Goal: Task Accomplishment & Management: Manage account settings

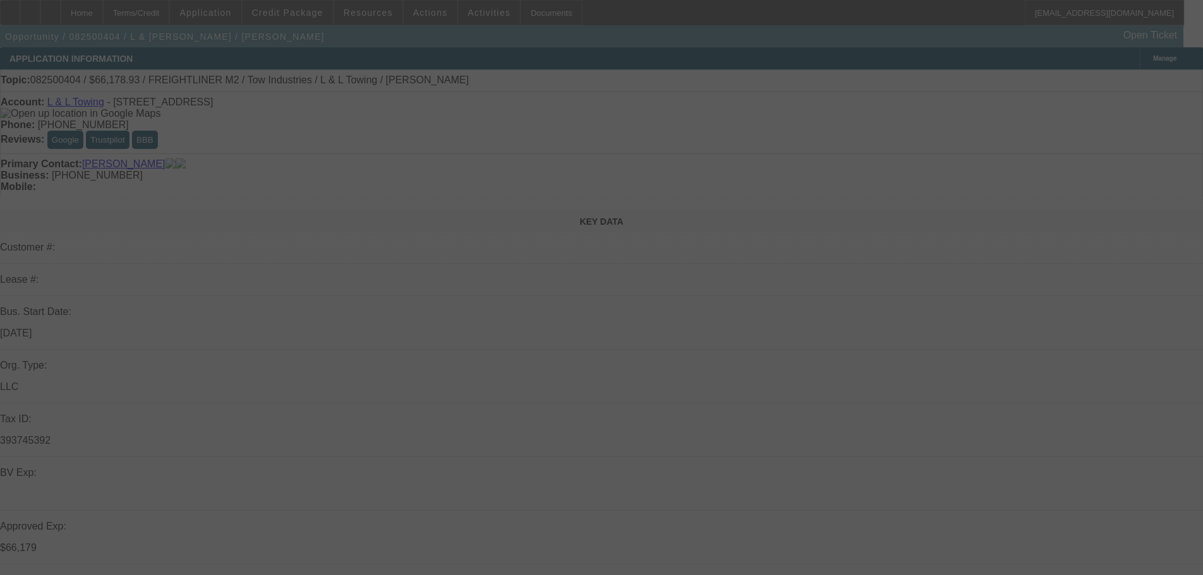
select select "0"
select select "2"
select select "0.1"
select select "4"
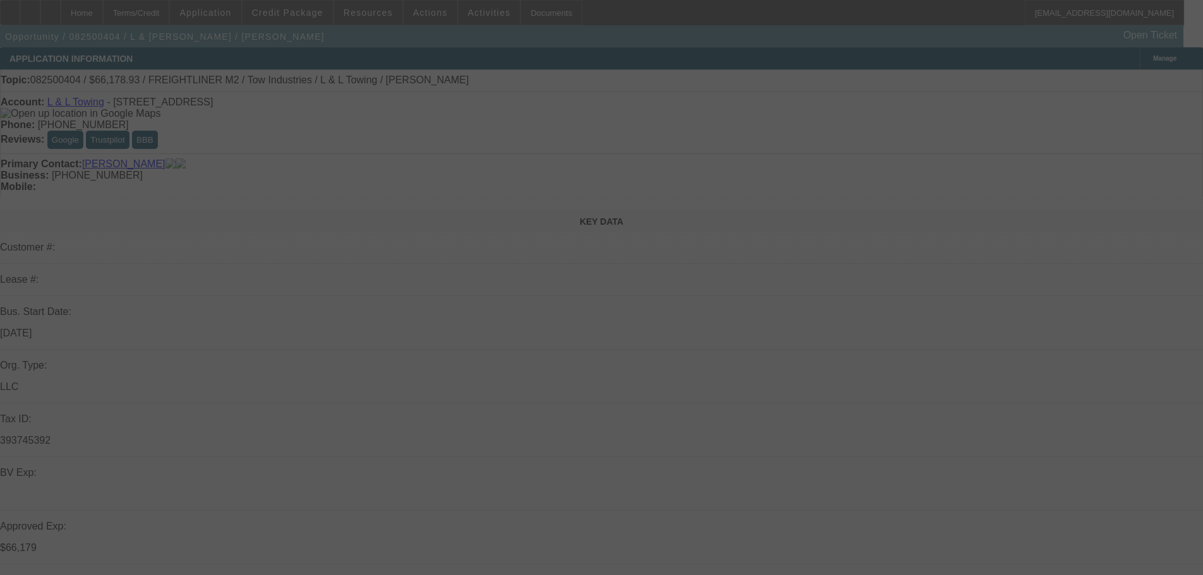
select select "0"
select select "2"
select select "0.1"
select select "4"
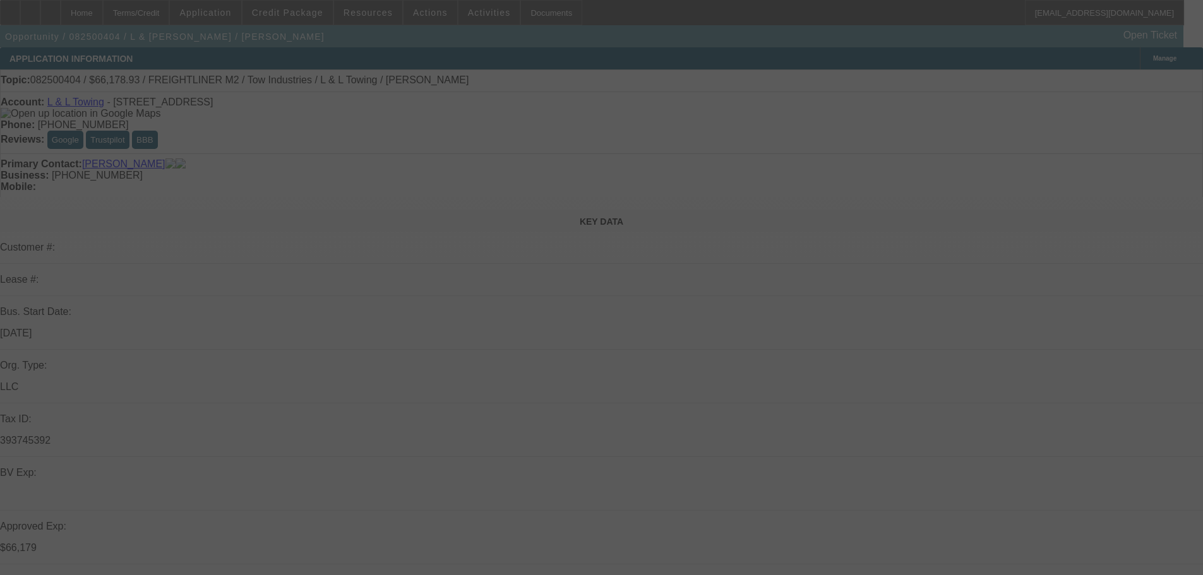
select select "0"
select select "2"
select select "0.1"
select select "4"
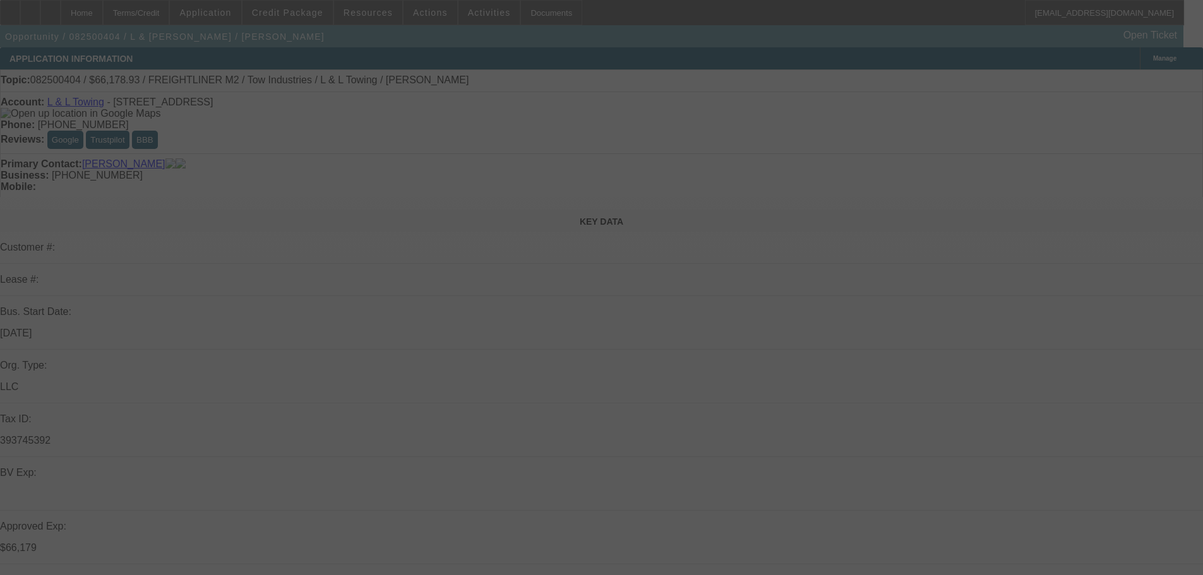
select select "0.15"
select select "2"
select select "0.1"
select select "4"
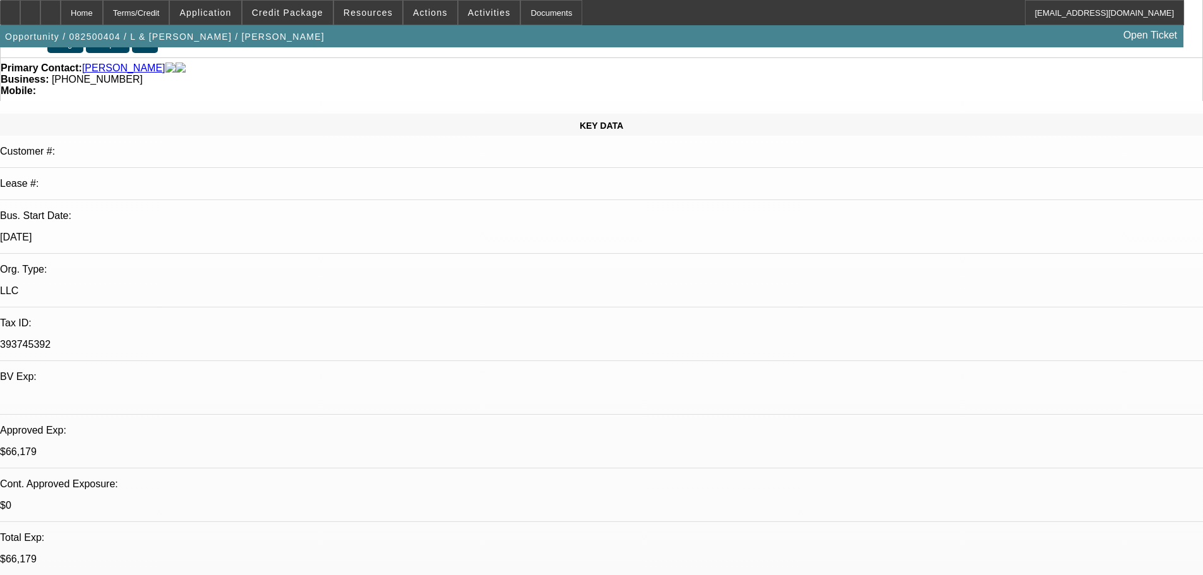
scroll to position [126, 0]
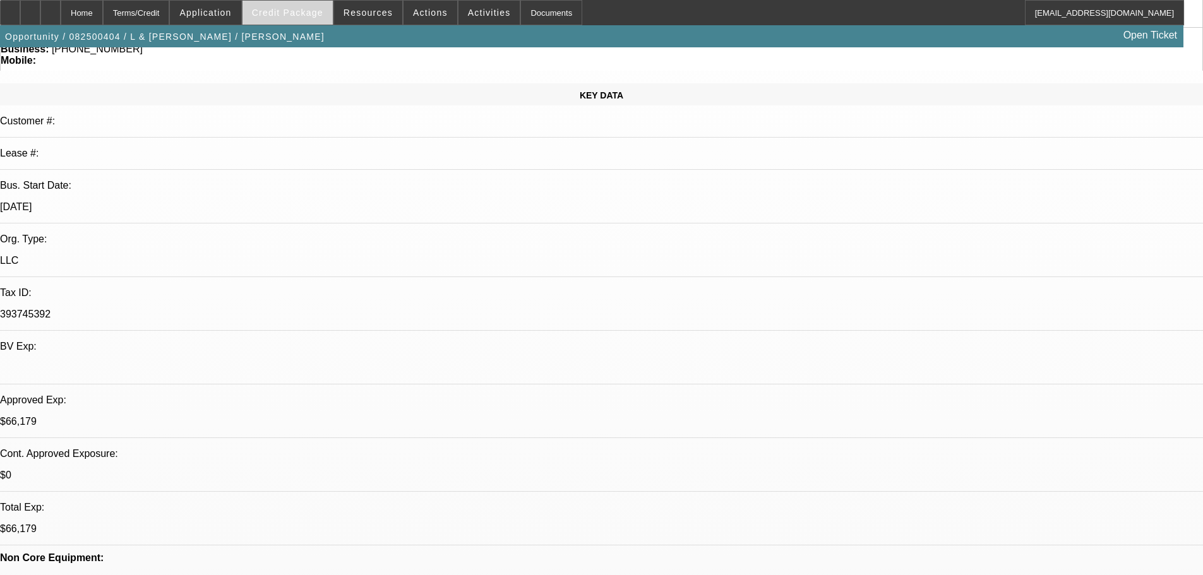
click at [306, 4] on span at bounding box center [287, 12] width 90 height 30
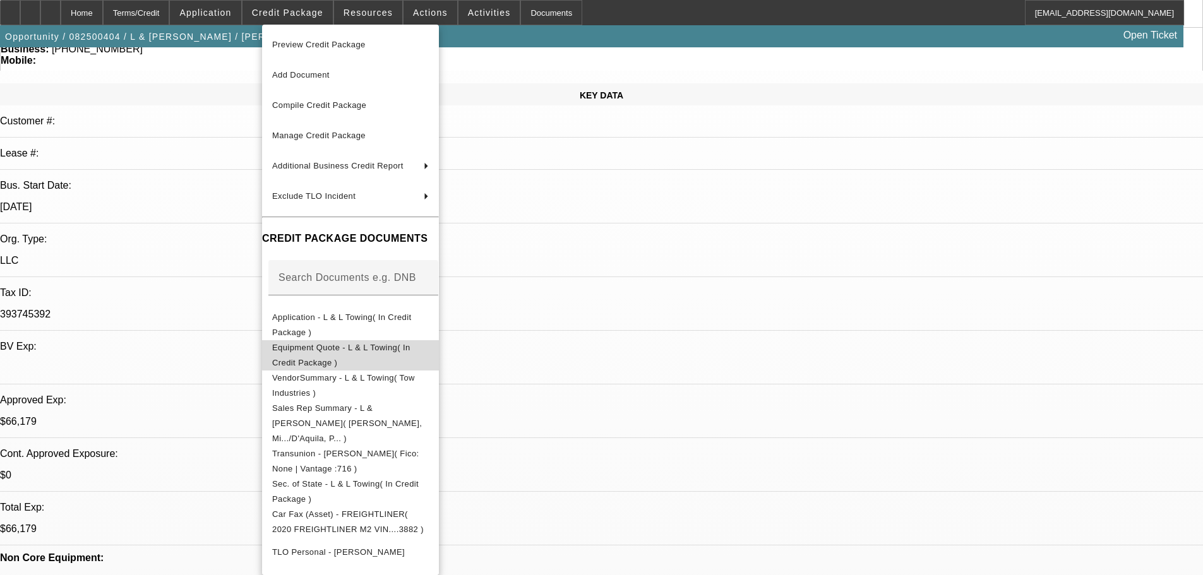
click at [424, 340] on button "Equipment Quote - L & L Towing( In Credit Package )" at bounding box center [350, 355] width 177 height 30
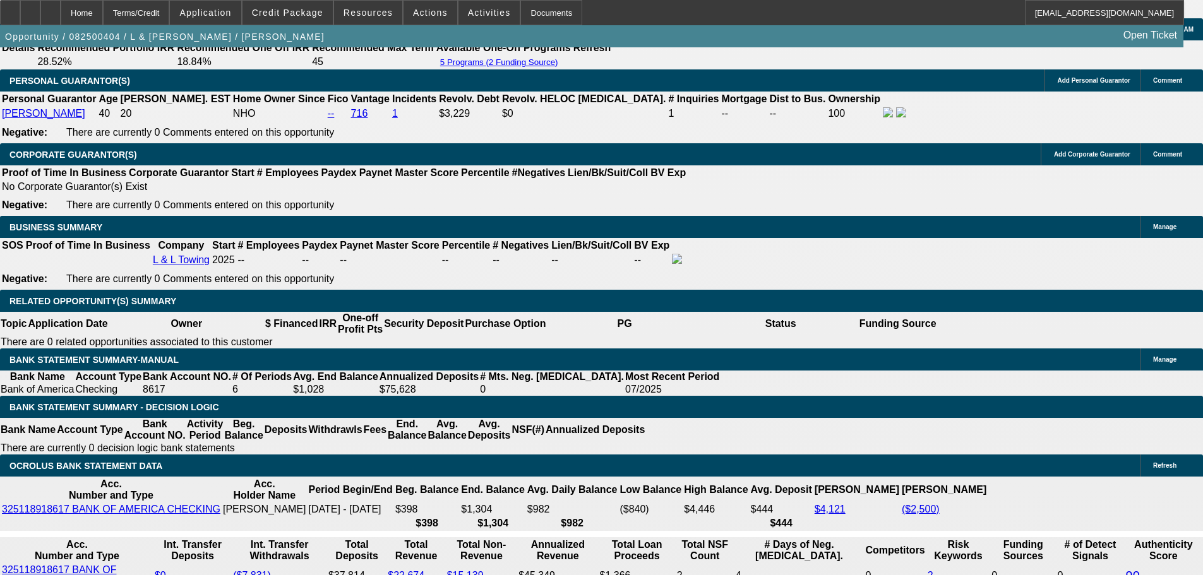
scroll to position [1894, 0]
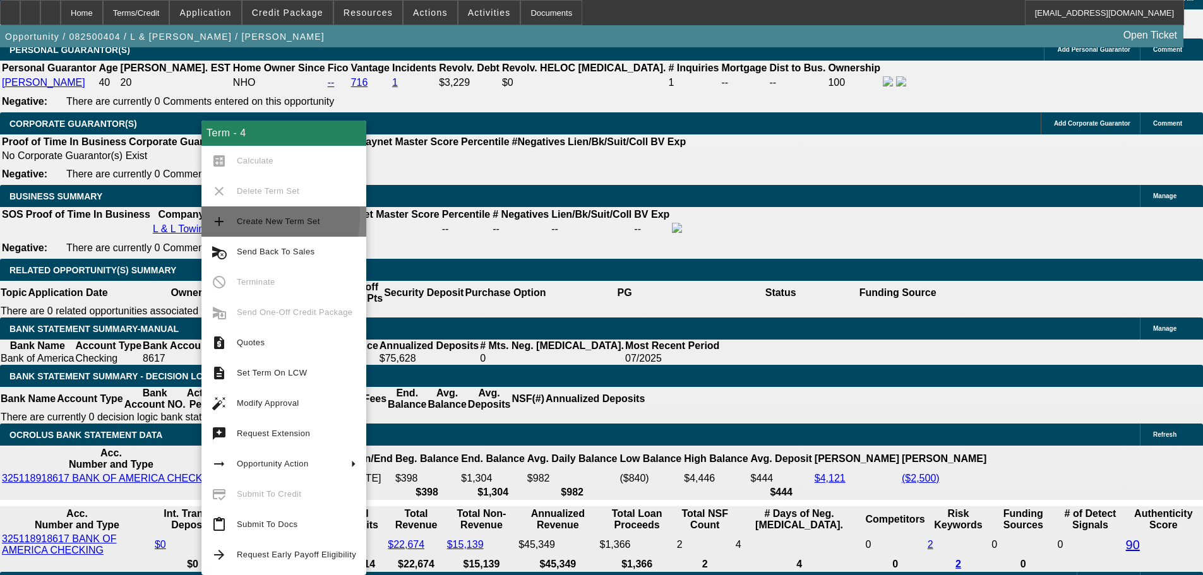
click at [232, 215] on button "add Create New Term Set" at bounding box center [283, 221] width 165 height 30
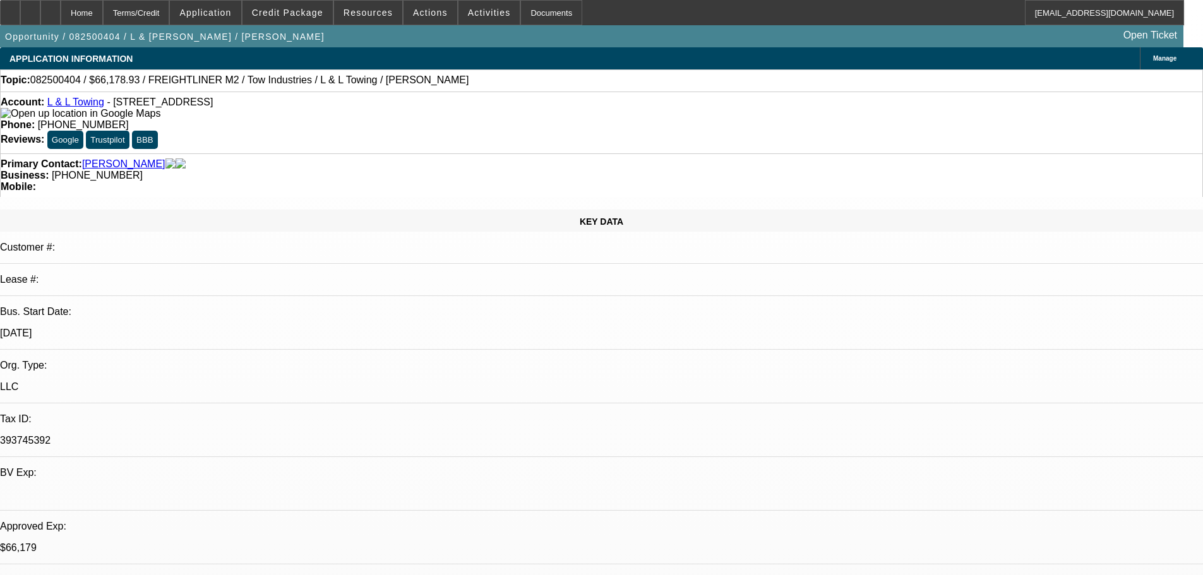
select select "0"
select select "2"
select select "0.1"
select select "4"
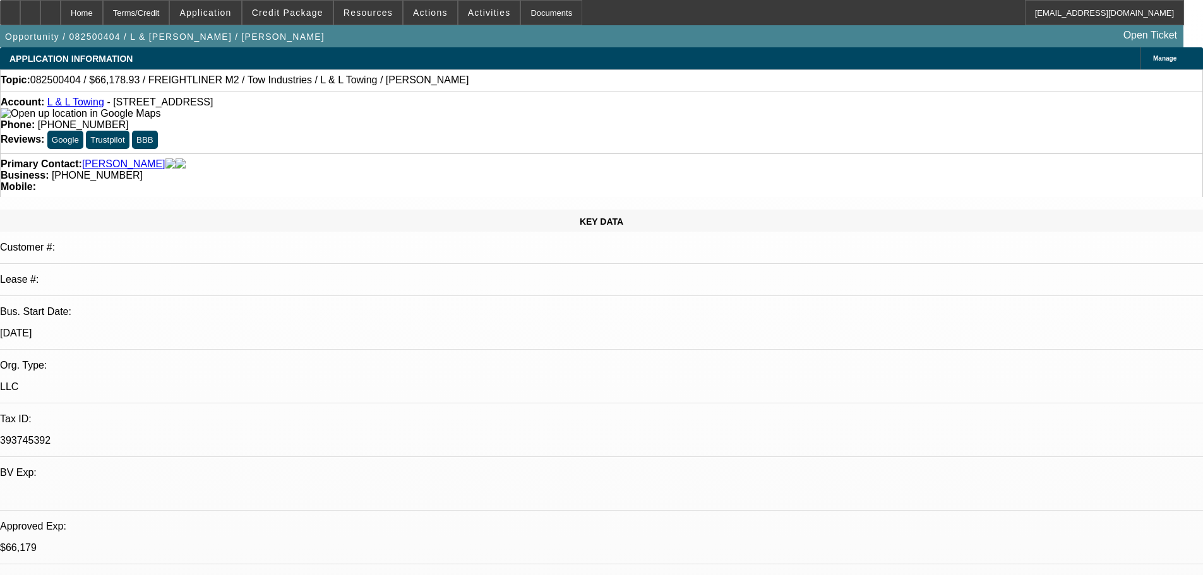
select select "0"
select select "2"
select select "0.1"
select select "4"
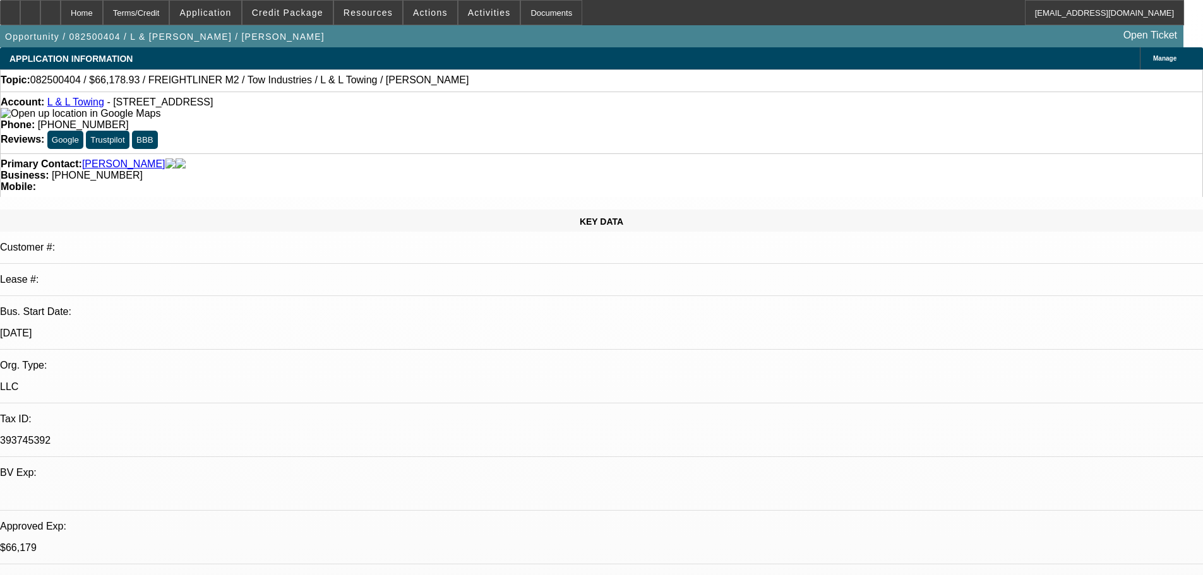
select select "0"
select select "2"
select select "0.1"
select select "4"
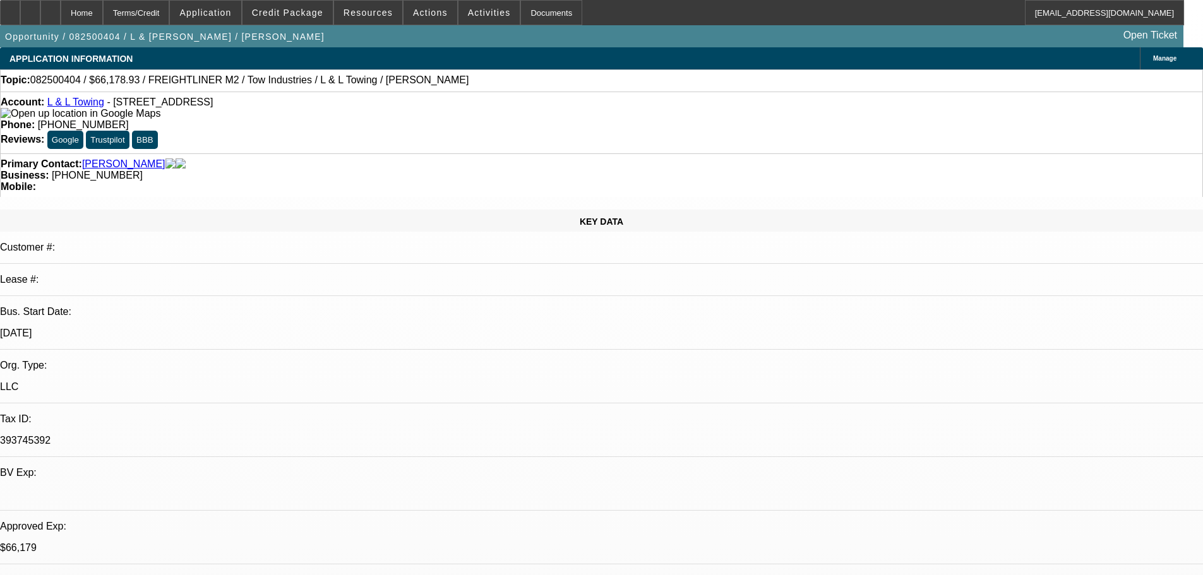
select select "0"
select select "2"
select select "0.1"
select select "4"
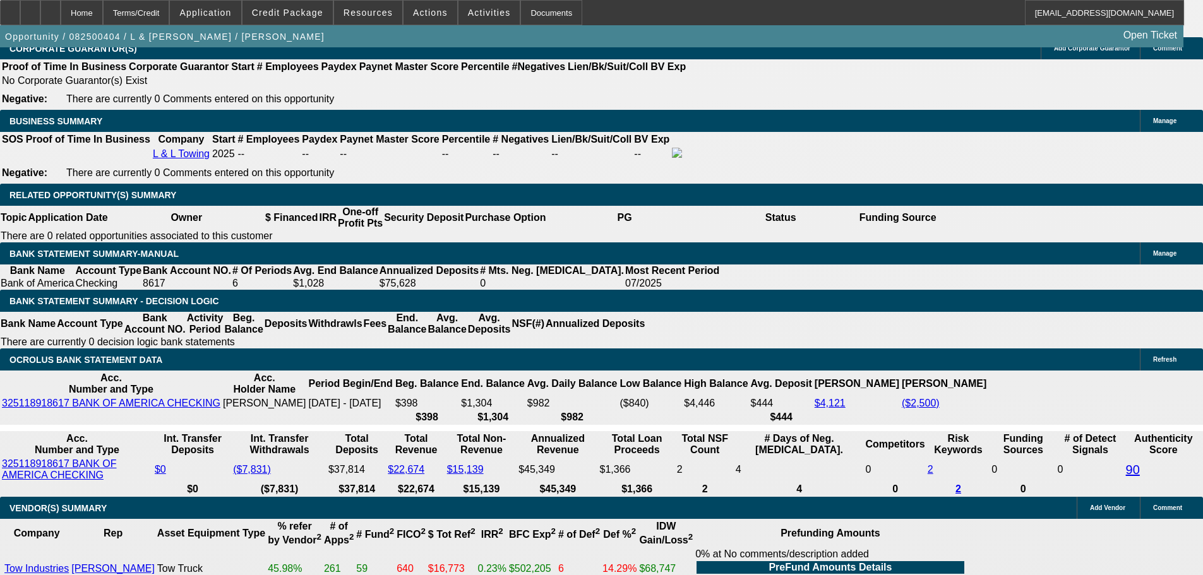
scroll to position [1894, 0]
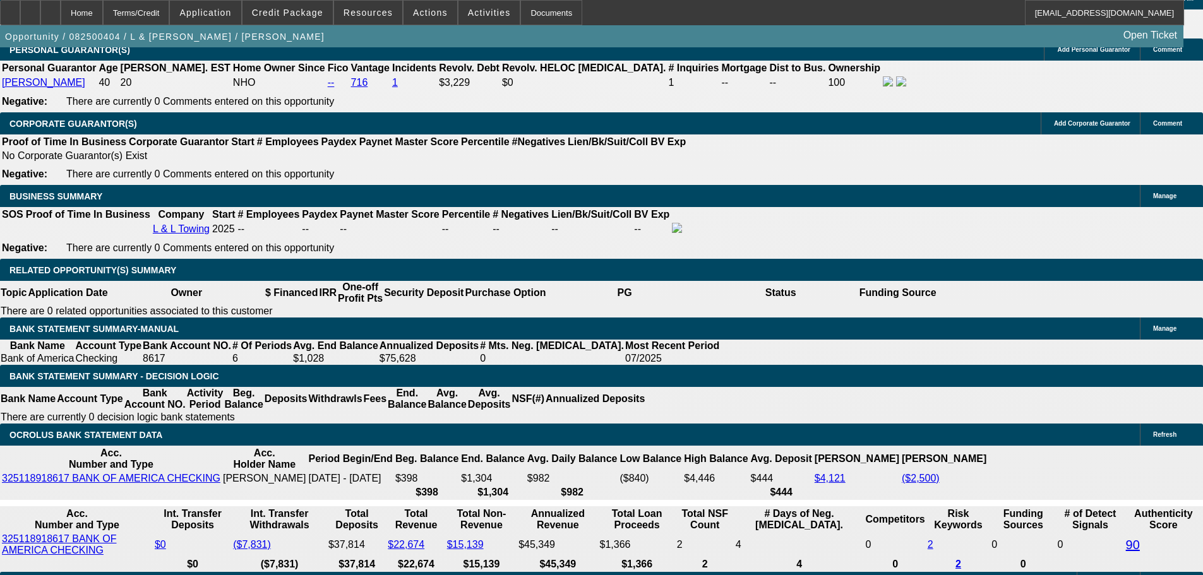
drag, startPoint x: 299, startPoint y: 487, endPoint x: 307, endPoint y: 494, distance: 11.2
select select "0"
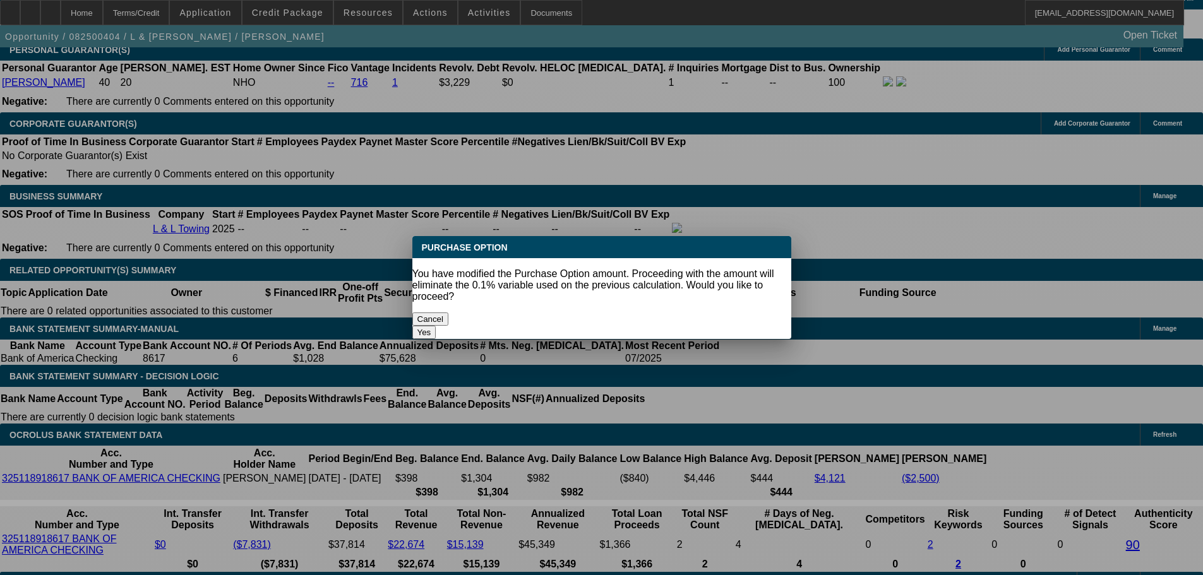
scroll to position [0, 0]
click at [436, 326] on button "Yes" at bounding box center [424, 332] width 24 height 13
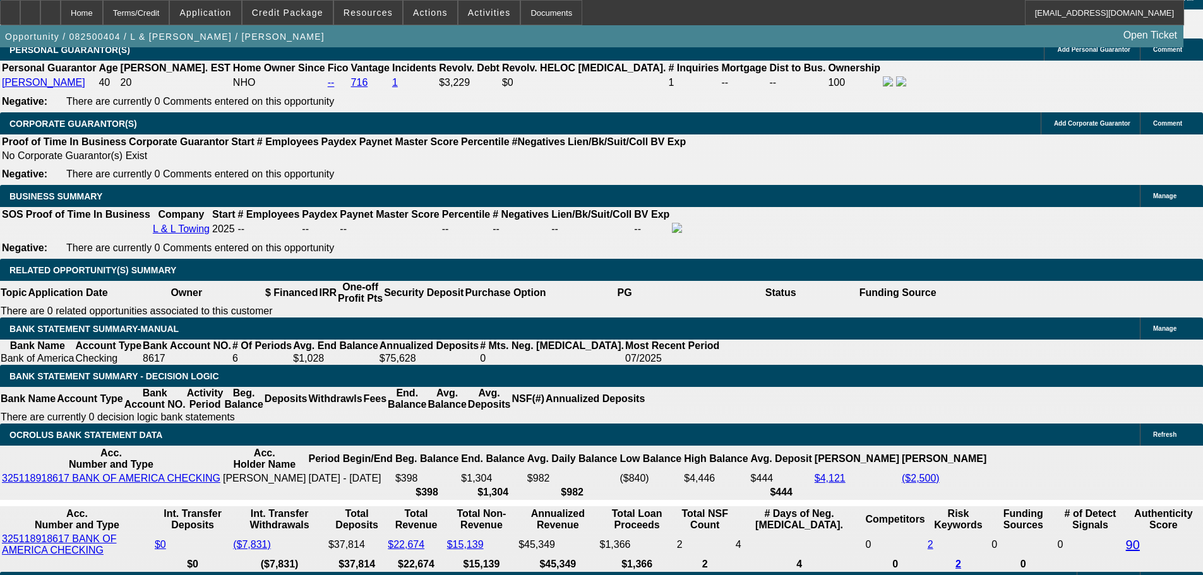
type input "$0.00"
type input "UNKNOWN"
select select "6"
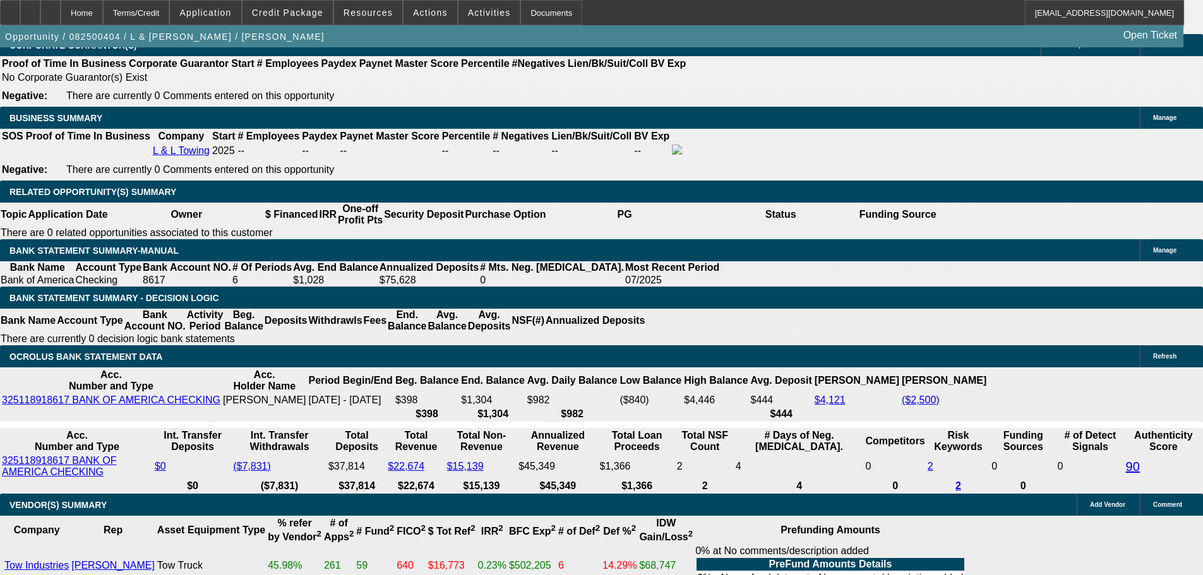
scroll to position [2020, 0]
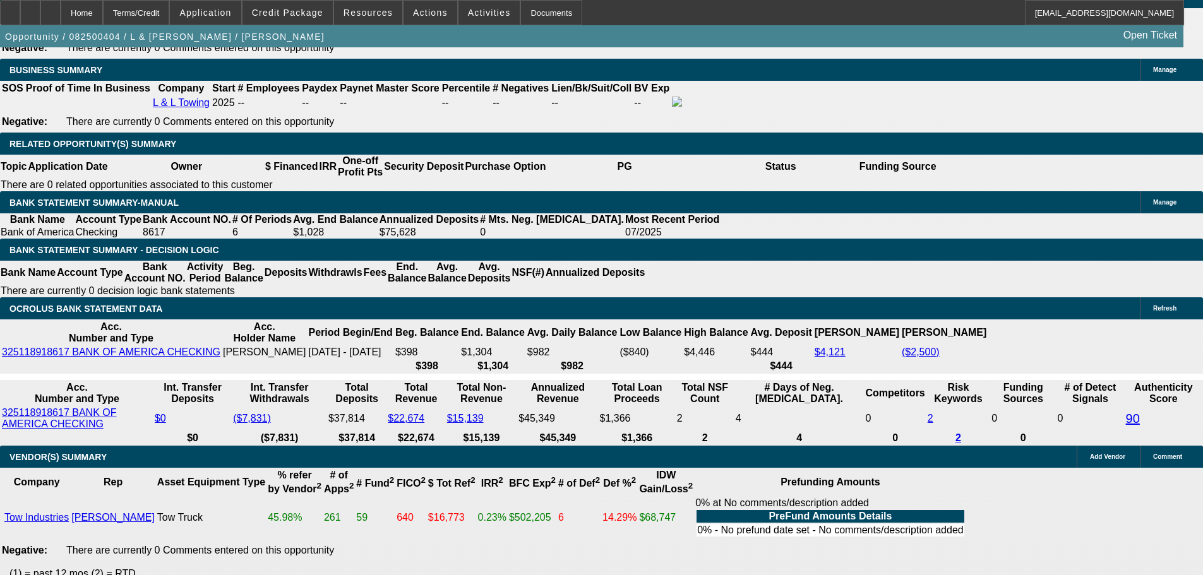
drag, startPoint x: 272, startPoint y: 276, endPoint x: 304, endPoint y: 273, distance: 31.7
type input "2"
type input "$1,632.79"
type input "$3,265.58"
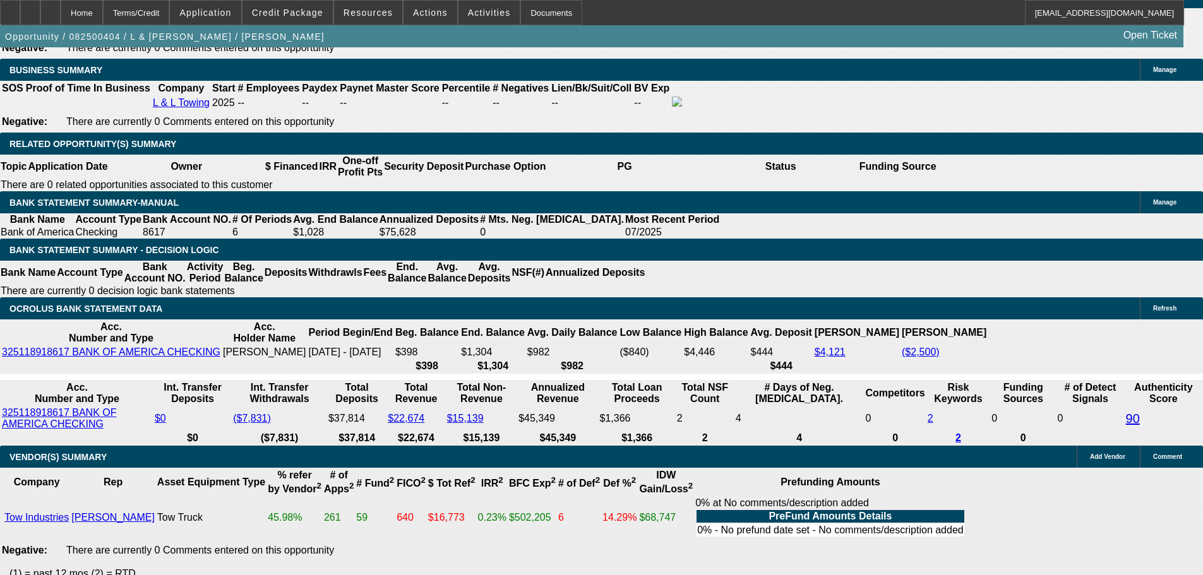
type input "24"
type input "$2,343.88"
type input "$4,687.76"
type input "24.5"
type input "$2,361.75"
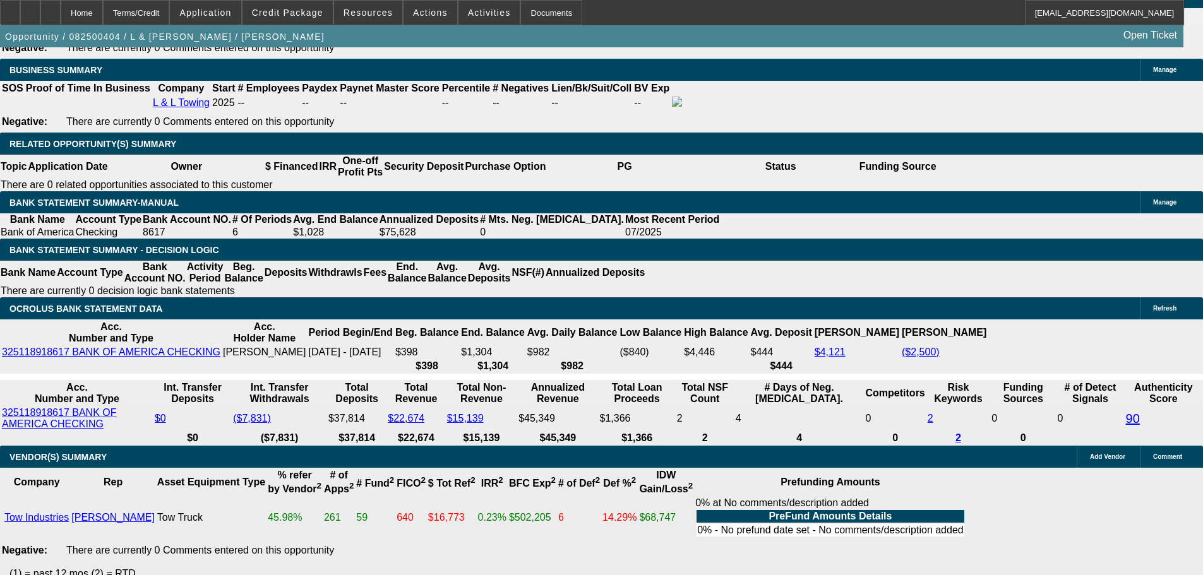
type input "$4,723.50"
type input "24.5"
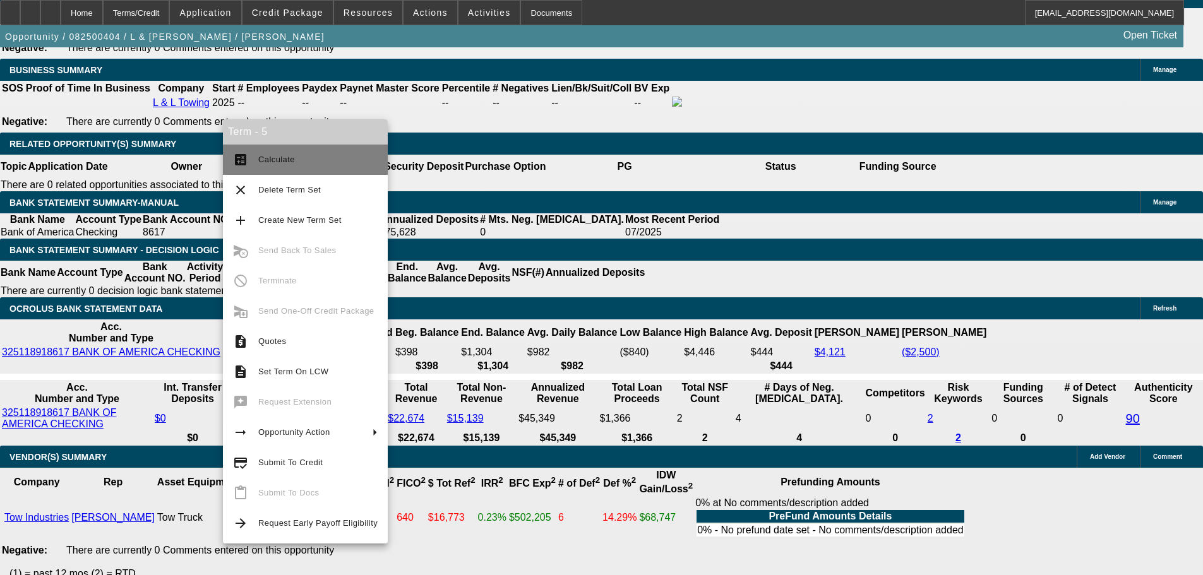
click at [265, 155] on span "Calculate" at bounding box center [317, 159] width 119 height 15
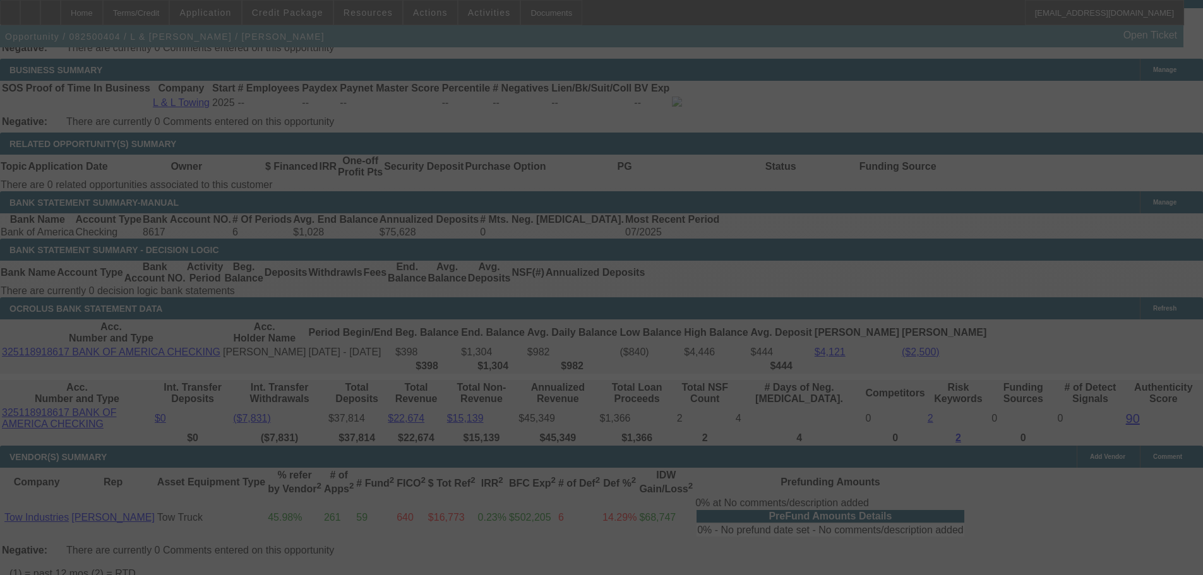
select select "0"
select select "2"
select select "0"
select select "6"
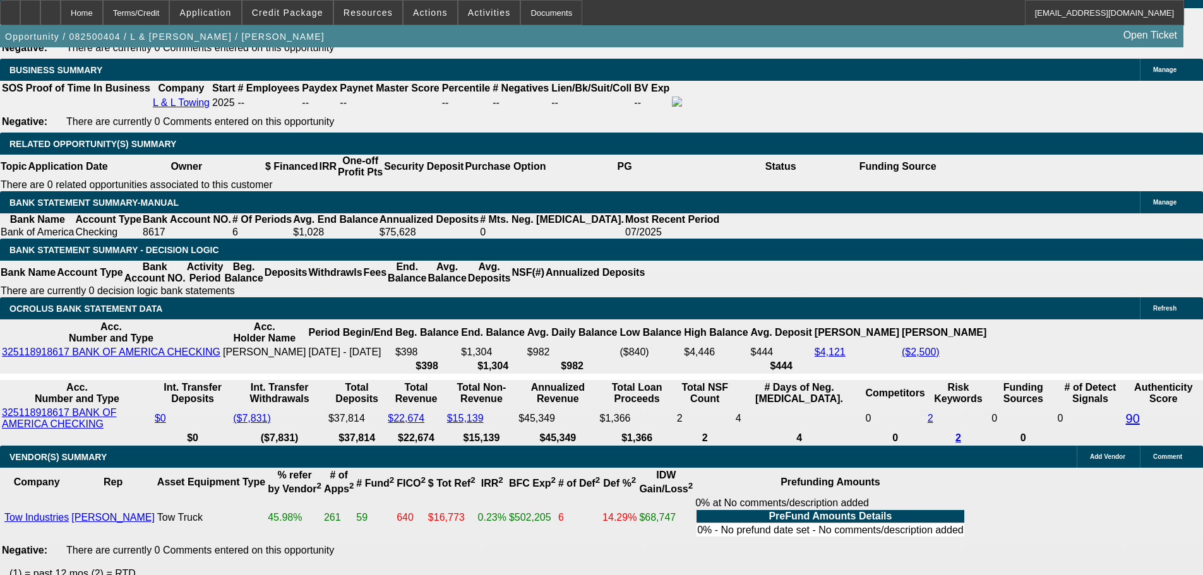
type input "2.5"
type input "UNKNOWN"
type input "$1,647.27"
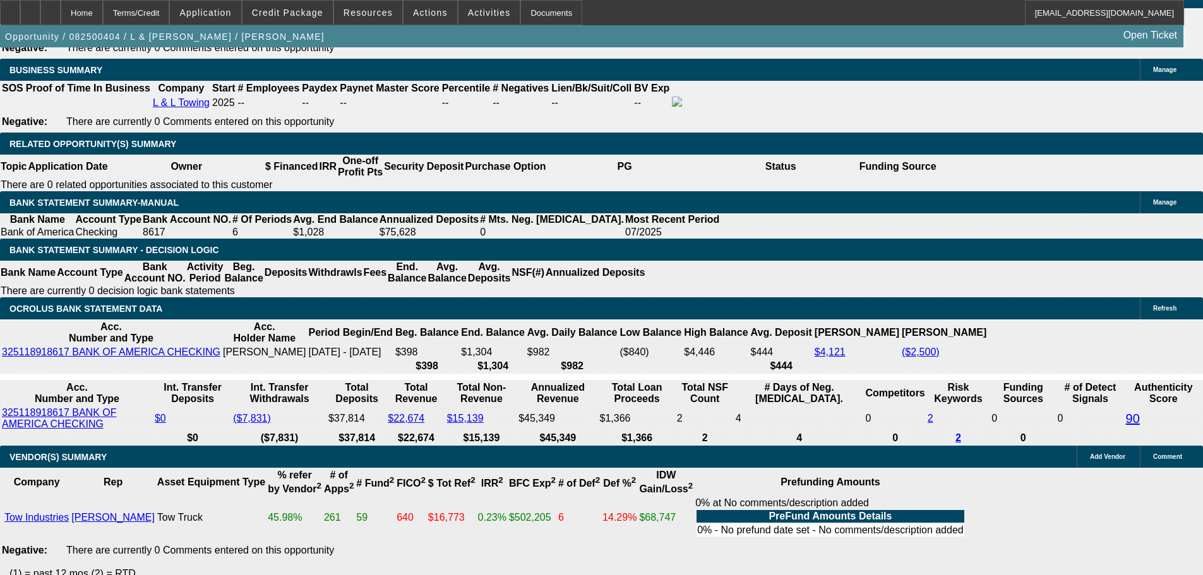
type input "$3,294.54"
type input "25.5"
type input "$2,397.70"
type input "$4,795.40"
type input "25.5"
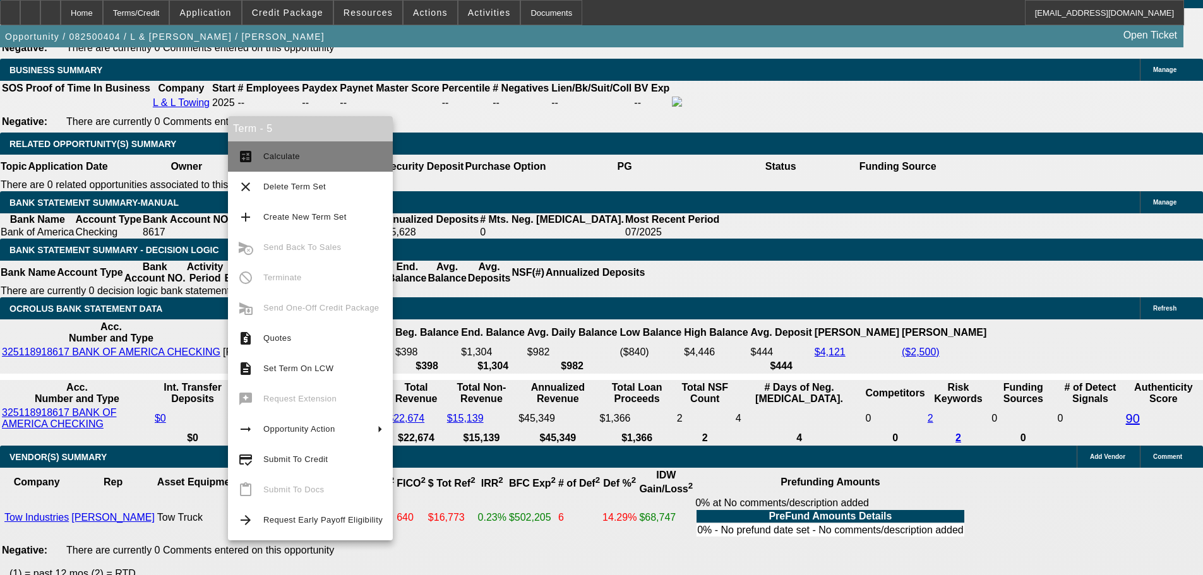
drag, startPoint x: 260, startPoint y: 140, endPoint x: 260, endPoint y: 147, distance: 7.6
click at [261, 141] on div "Term - 5 calculate Calculate clear Delete Term Set add Create New Term Set canc…" at bounding box center [310, 328] width 165 height 424
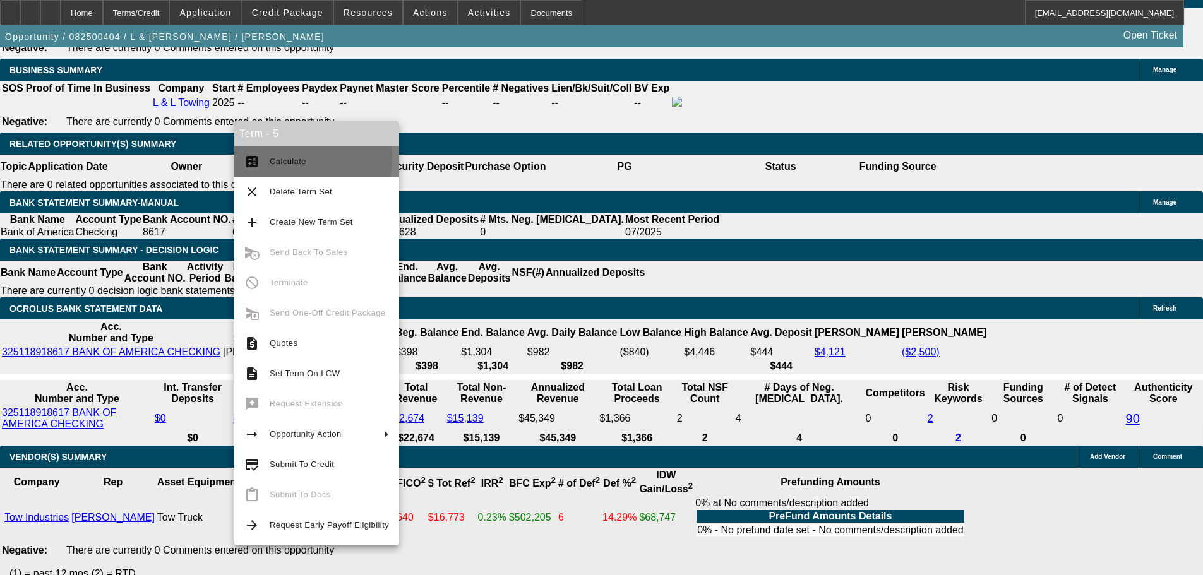
click at [287, 162] on span "Calculate" at bounding box center [288, 161] width 37 height 9
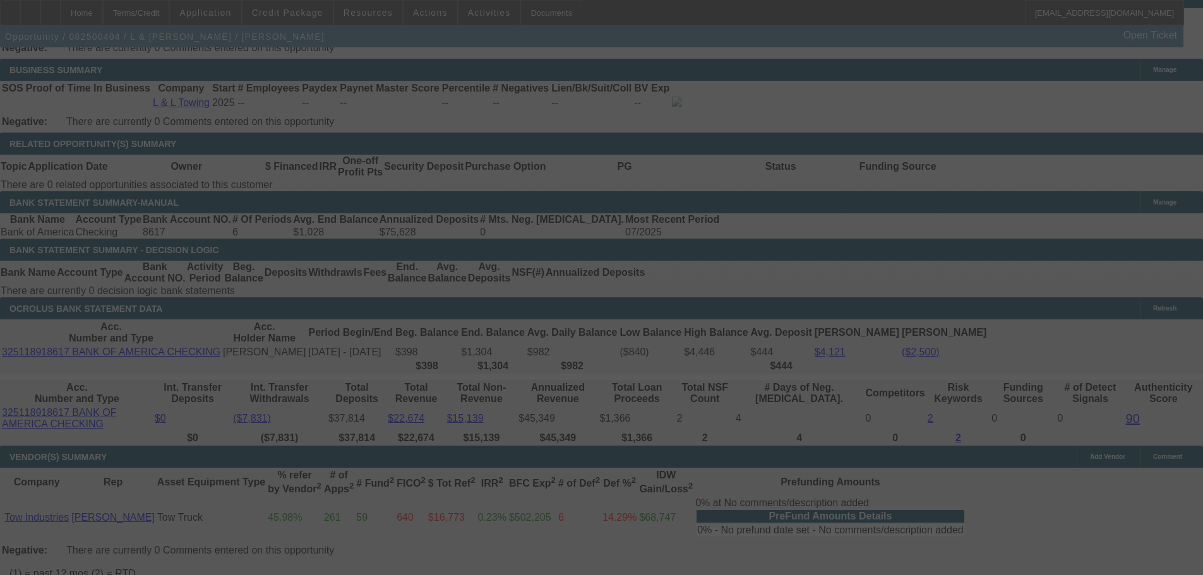
select select "0"
select select "2"
select select "0"
select select "6"
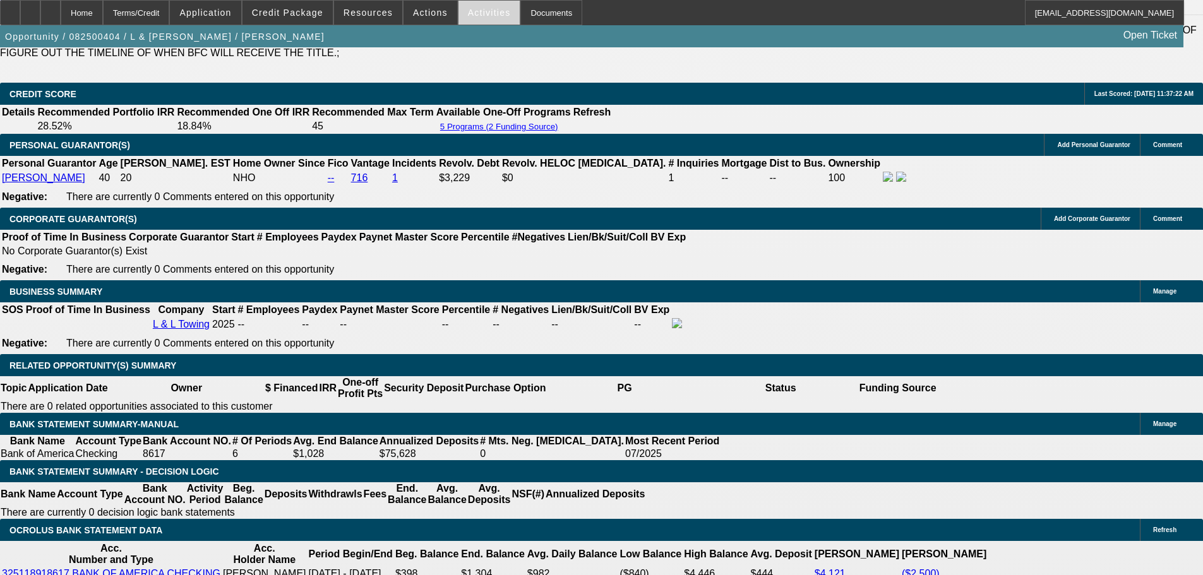
scroll to position [1768, 0]
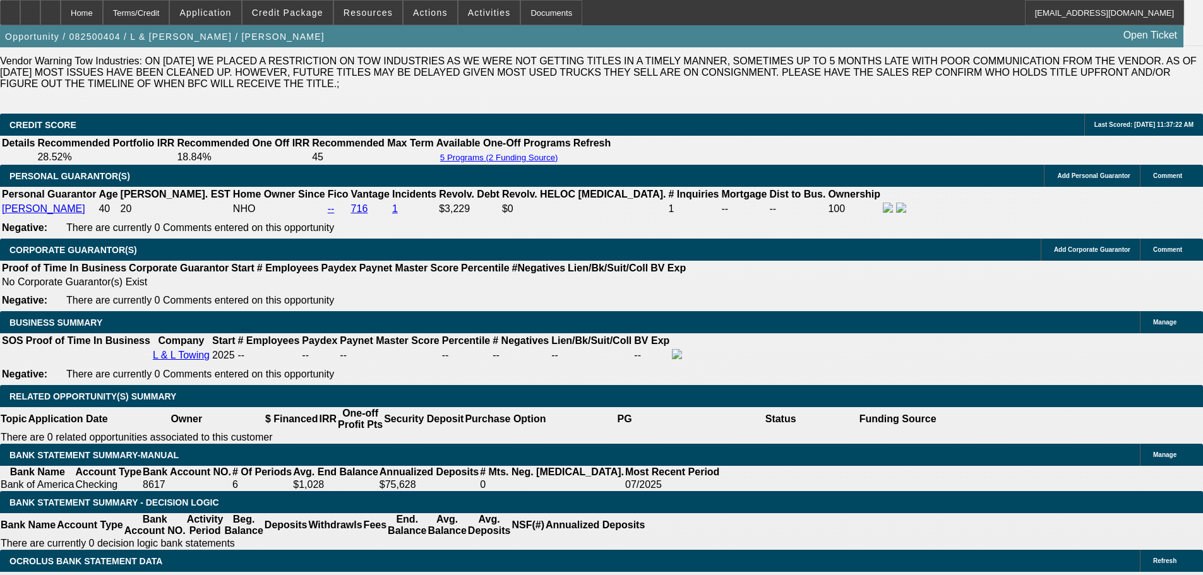
drag, startPoint x: 275, startPoint y: 305, endPoint x: 320, endPoint y: 301, distance: 45.0
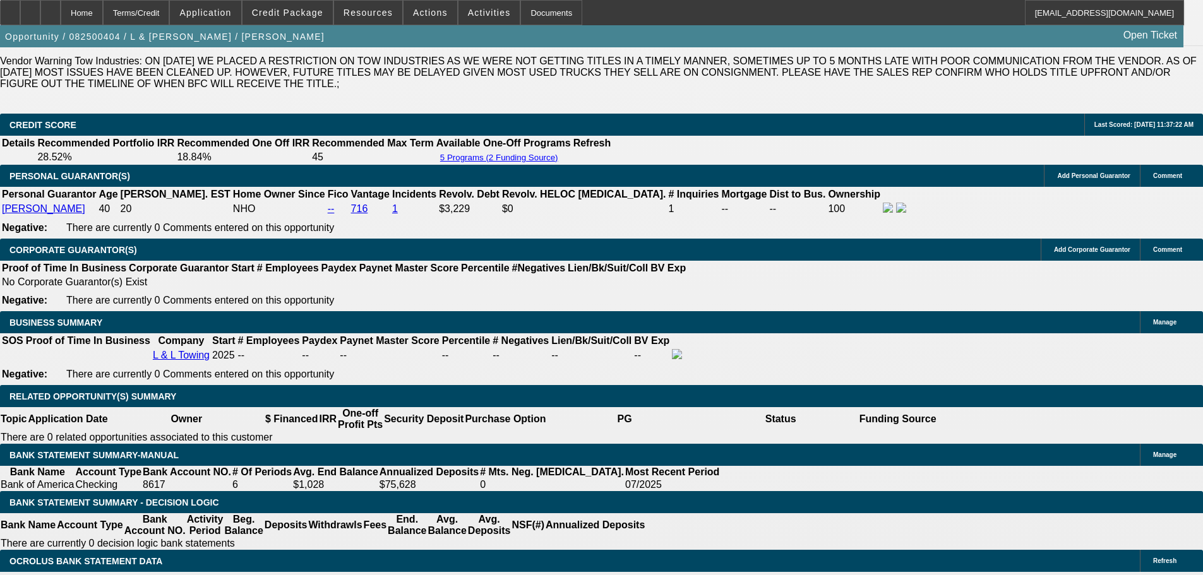
drag, startPoint x: 276, startPoint y: 304, endPoint x: 313, endPoint y: 299, distance: 36.9
copy p "80,928.93"
drag, startPoint x: 275, startPoint y: 442, endPoint x: 316, endPoint y: 443, distance: 41.7
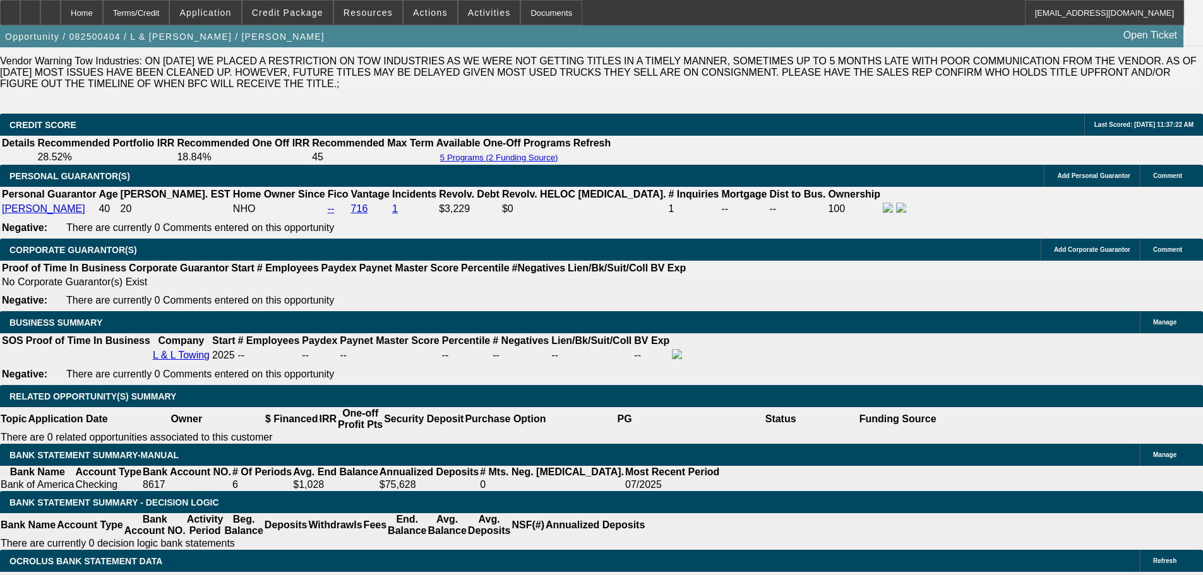
copy p "66,178.93"
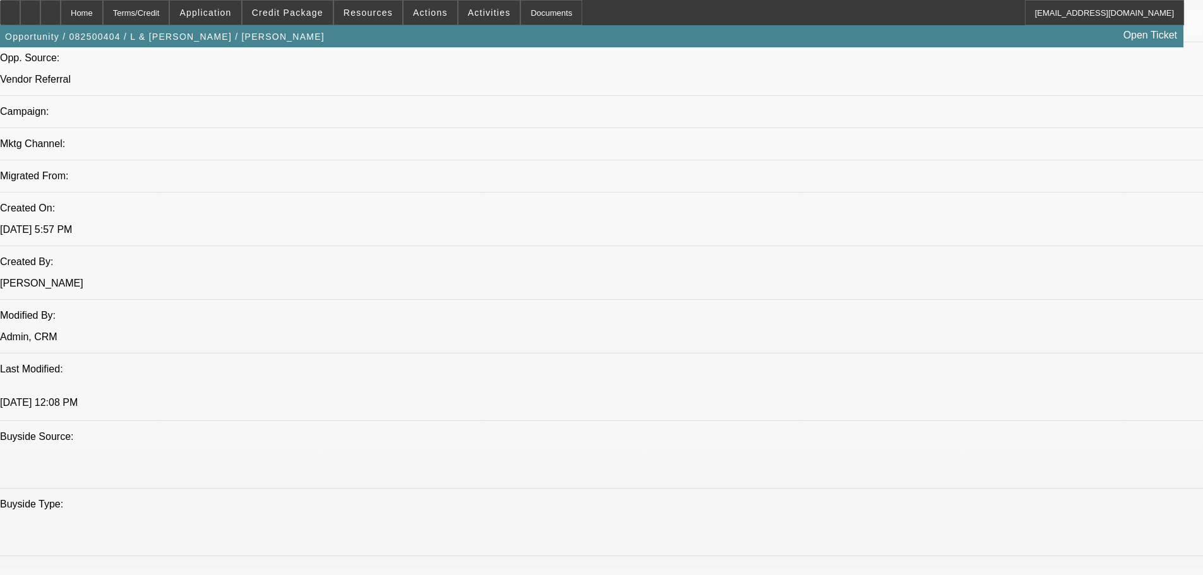
scroll to position [379, 0]
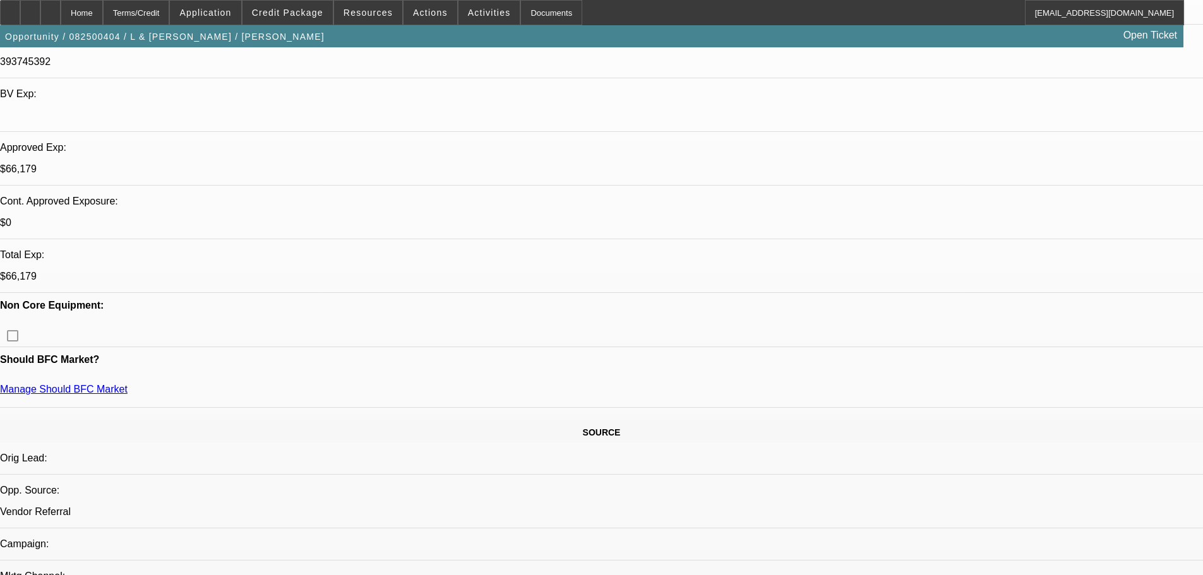
drag, startPoint x: 915, startPoint y: 224, endPoint x: 861, endPoint y: 225, distance: 53.7
copy b "(323) 807-5648"
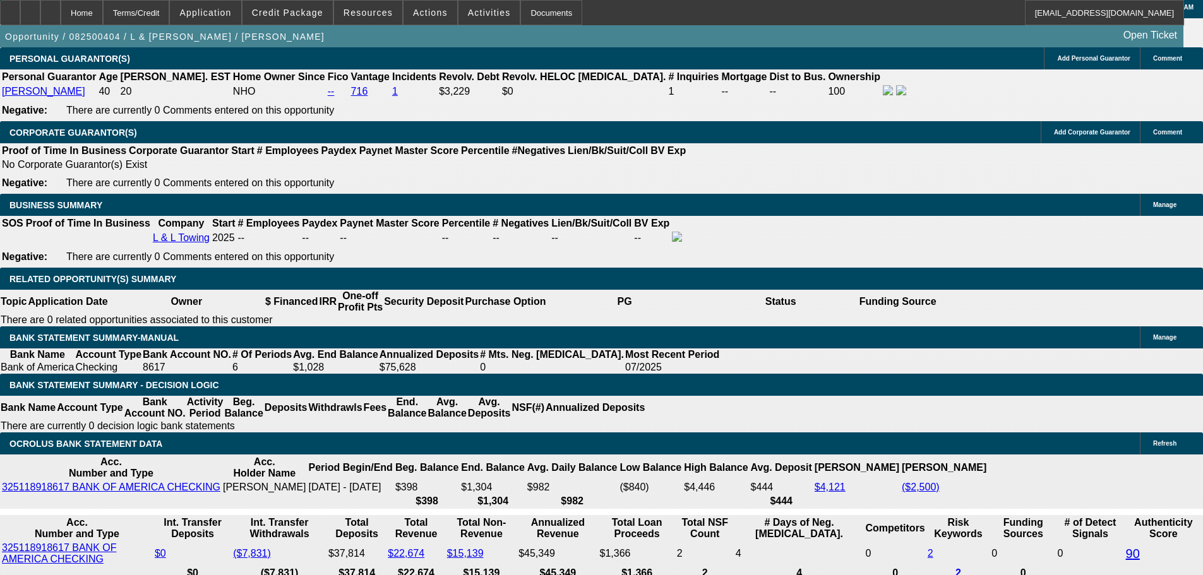
scroll to position [1894, 0]
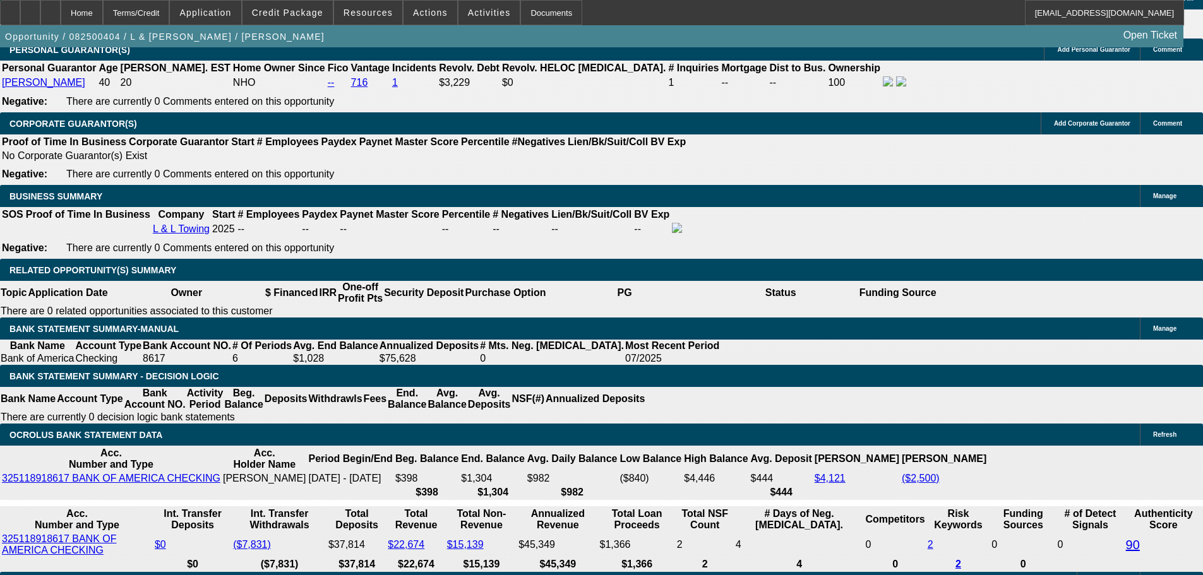
drag, startPoint x: 396, startPoint y: 443, endPoint x: 405, endPoint y: 444, distance: 8.9
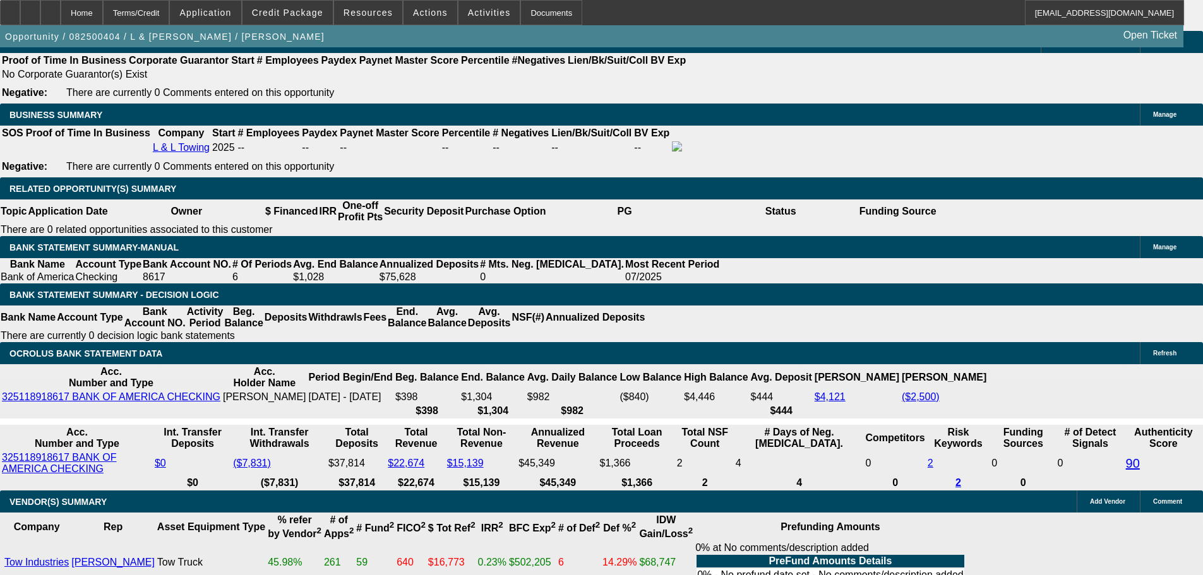
scroll to position [2020, 0]
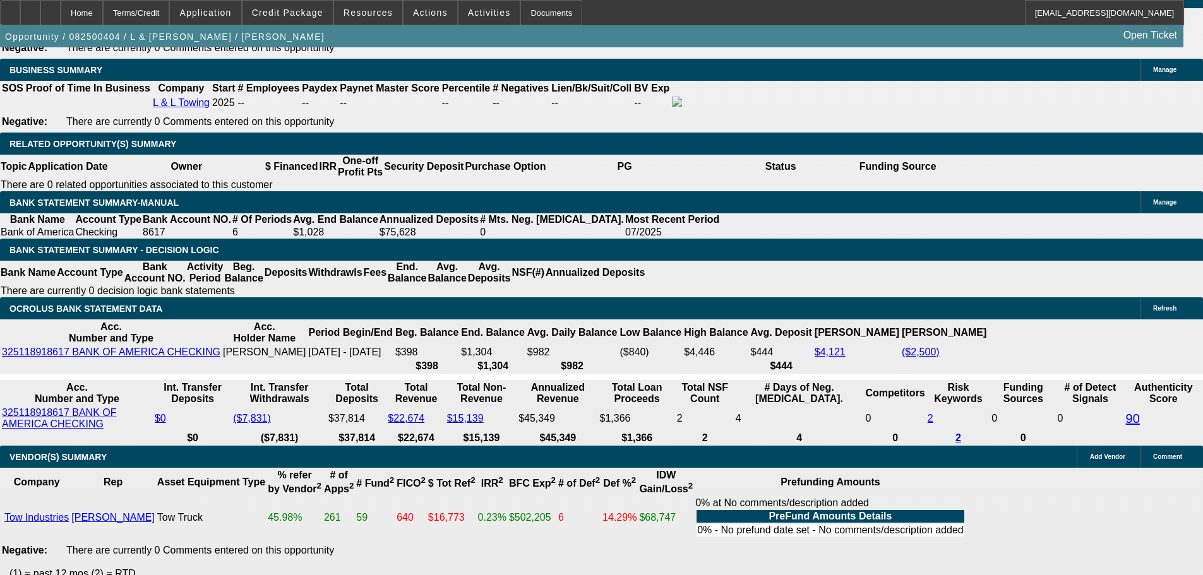
drag, startPoint x: 433, startPoint y: 141, endPoint x: 471, endPoint y: 143, distance: 37.9
drag, startPoint x: 468, startPoint y: 140, endPoint x: 431, endPoint y: 142, distance: 36.7
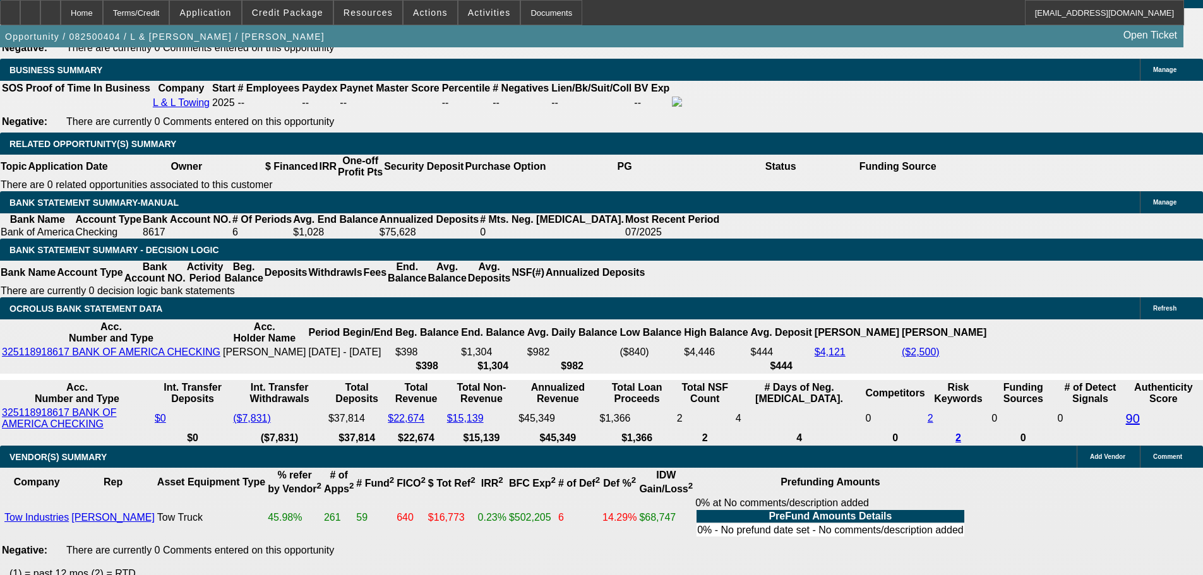
drag, startPoint x: 434, startPoint y: 141, endPoint x: 468, endPoint y: 237, distance: 101.6
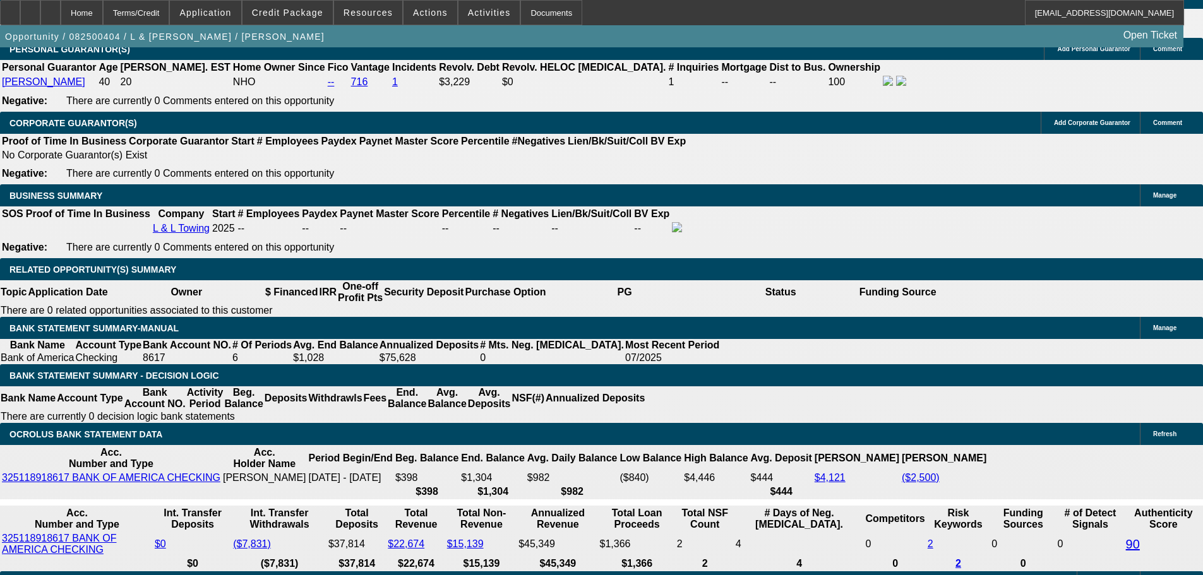
scroll to position [1894, 0]
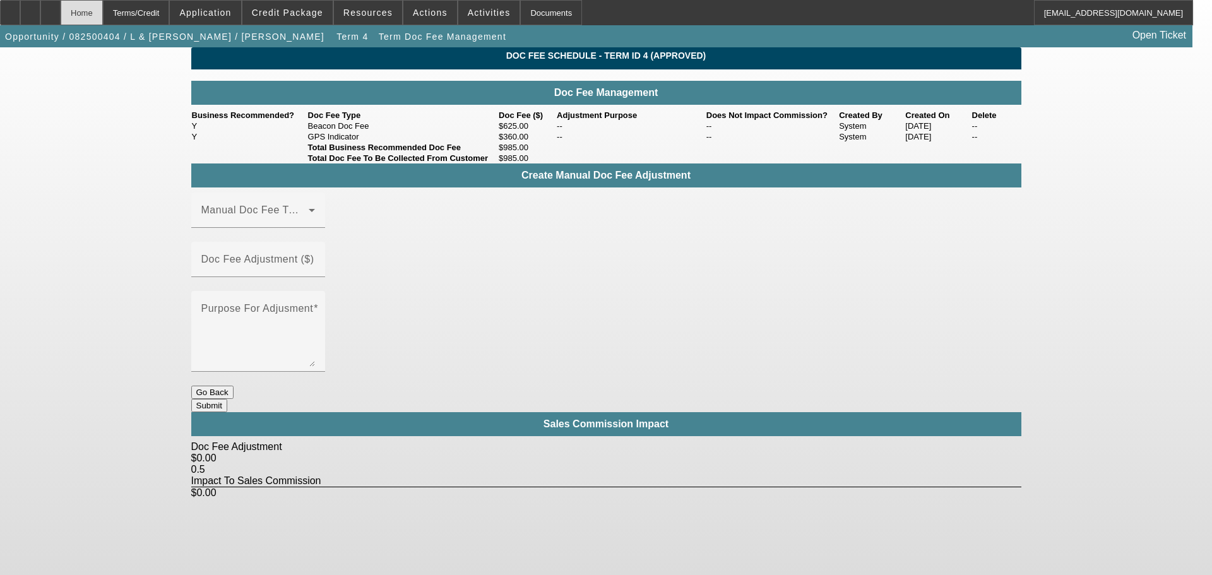
click at [103, 14] on div "Home" at bounding box center [82, 12] width 42 height 25
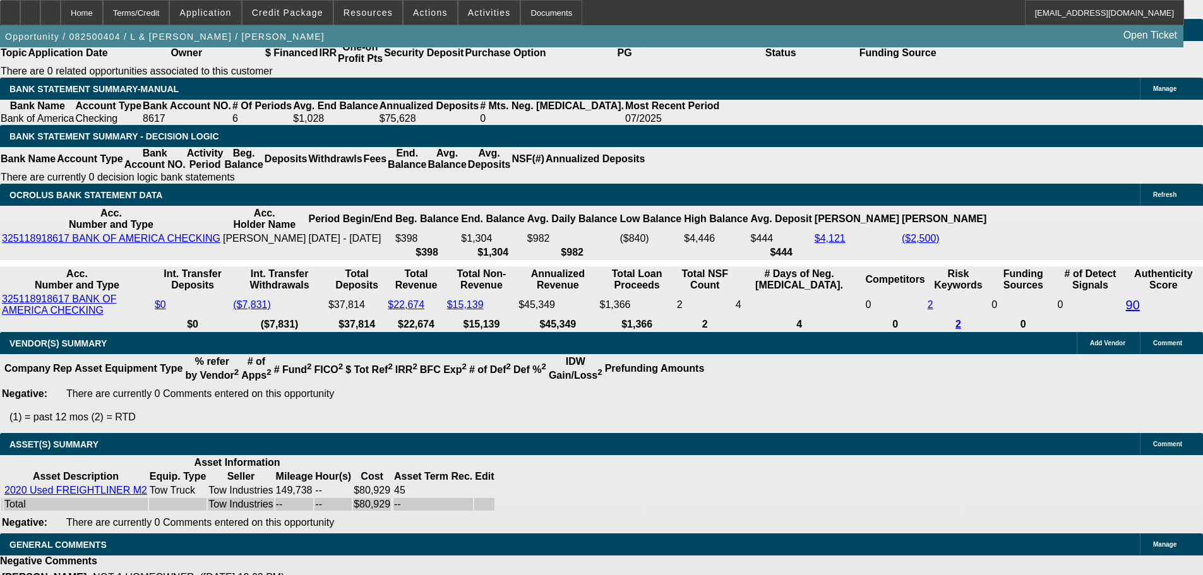
select select "0"
select select "2"
select select "0"
select select "6"
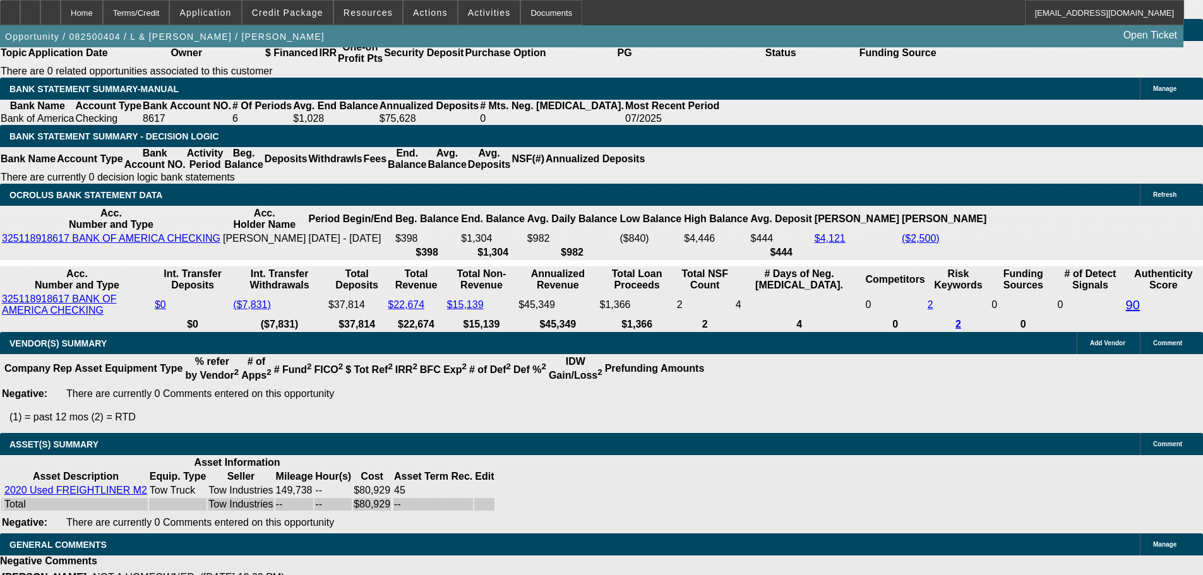
select select "0"
select select "2"
select select "0.1"
select select "4"
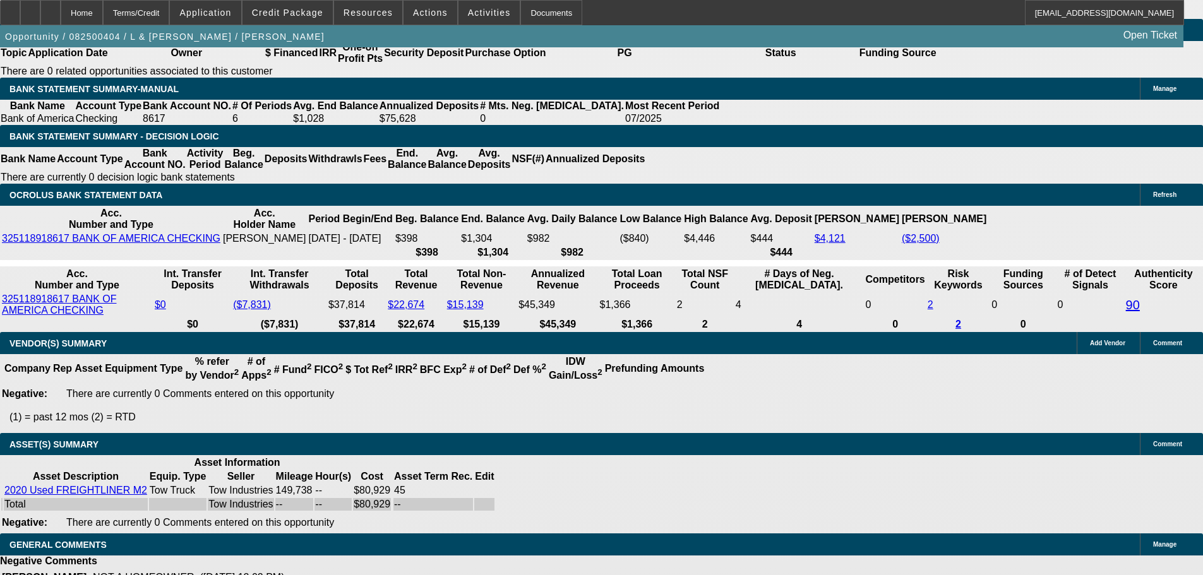
select select "0"
select select "2"
select select "0.1"
select select "4"
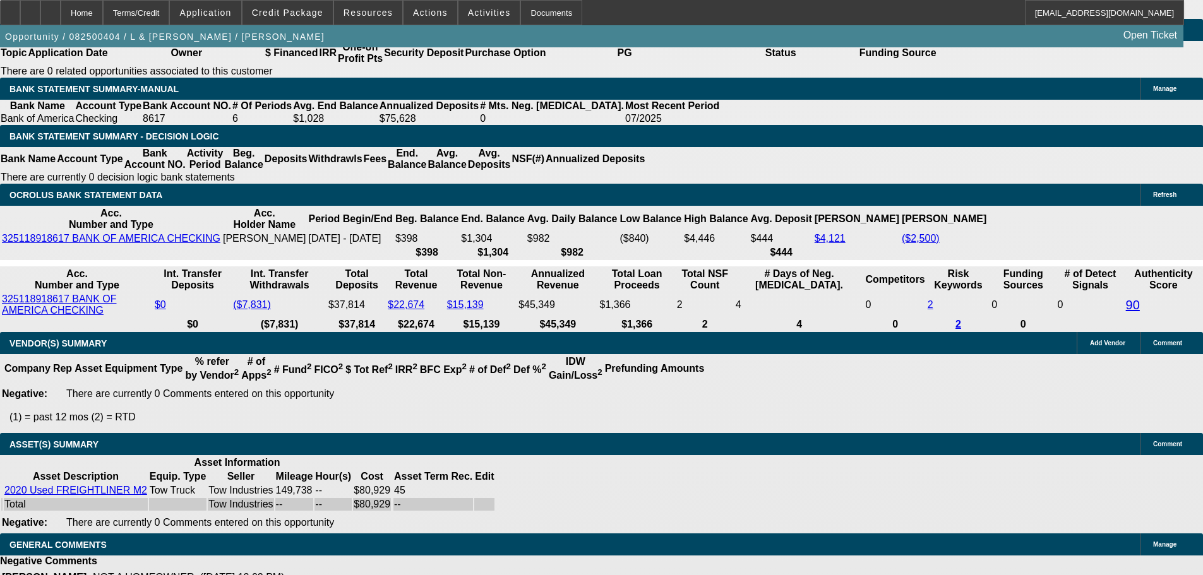
select select "0"
select select "2"
select select "0.1"
select select "4"
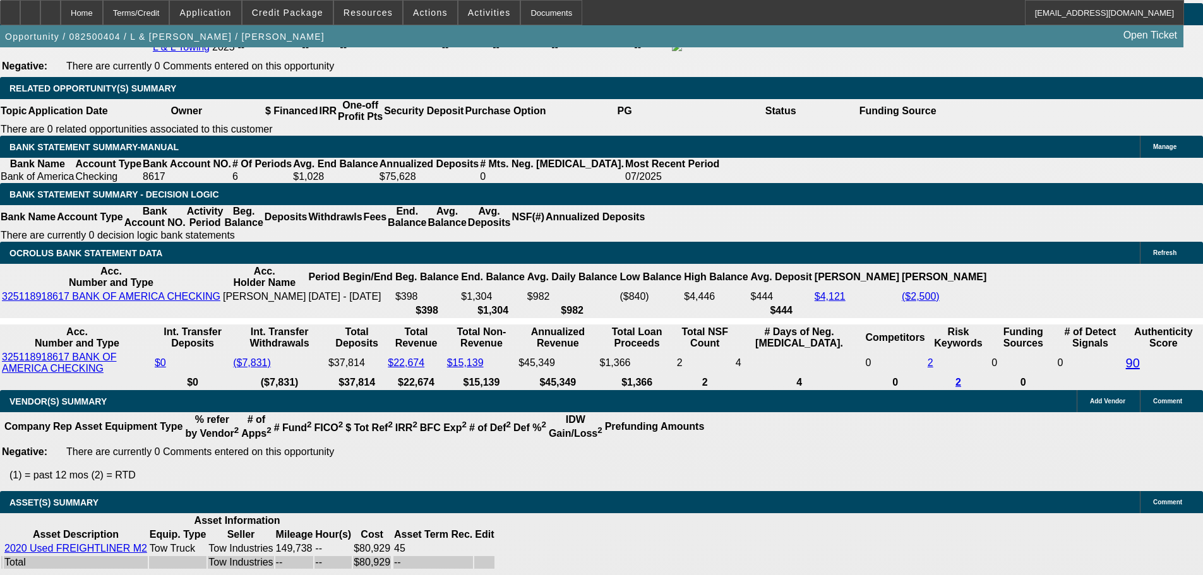
scroll to position [2175, 0]
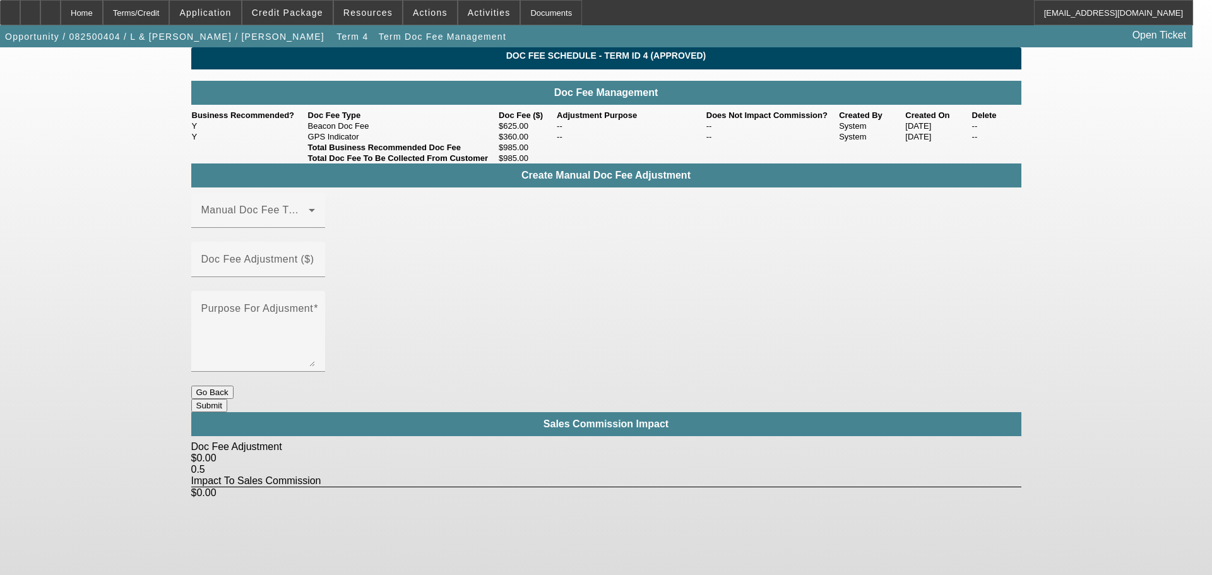
drag, startPoint x: 503, startPoint y: 160, endPoint x: 547, endPoint y: 161, distance: 43.6
click at [547, 142] on td "$360.00" at bounding box center [527, 136] width 58 height 11
drag, startPoint x: 531, startPoint y: 178, endPoint x: 499, endPoint y: 182, distance: 32.4
click at [499, 153] on td "$985.00" at bounding box center [527, 147] width 58 height 11
click at [498, 153] on td "$985.00" at bounding box center [527, 147] width 58 height 11
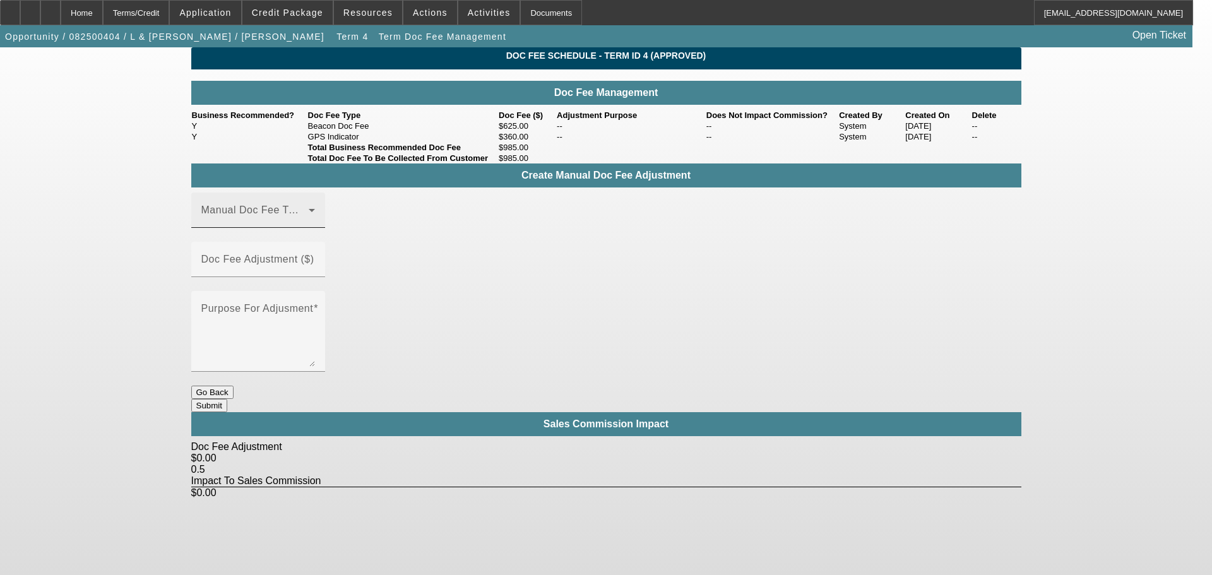
click at [319, 218] on icon at bounding box center [311, 210] width 15 height 15
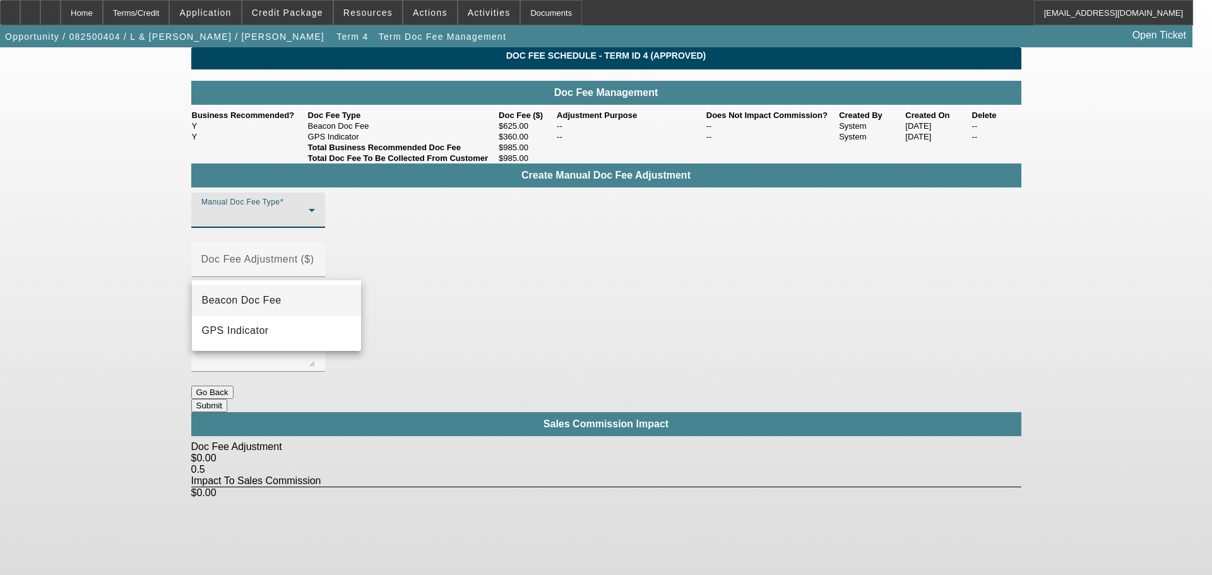
click at [118, 16] on div at bounding box center [606, 287] width 1212 height 575
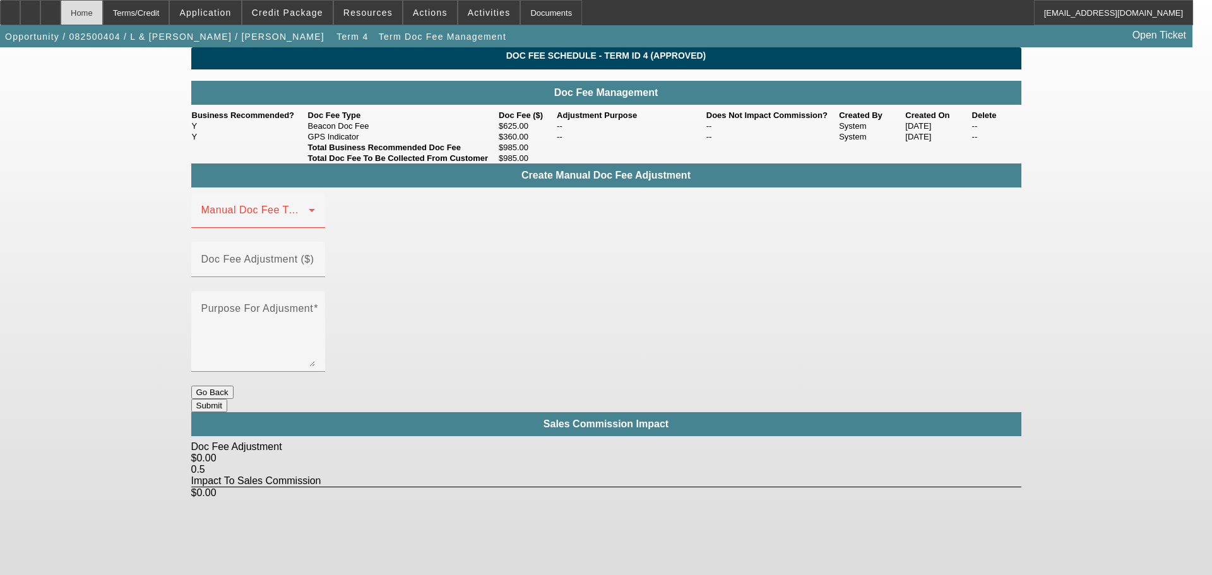
click at [103, 13] on div "Home" at bounding box center [82, 12] width 42 height 25
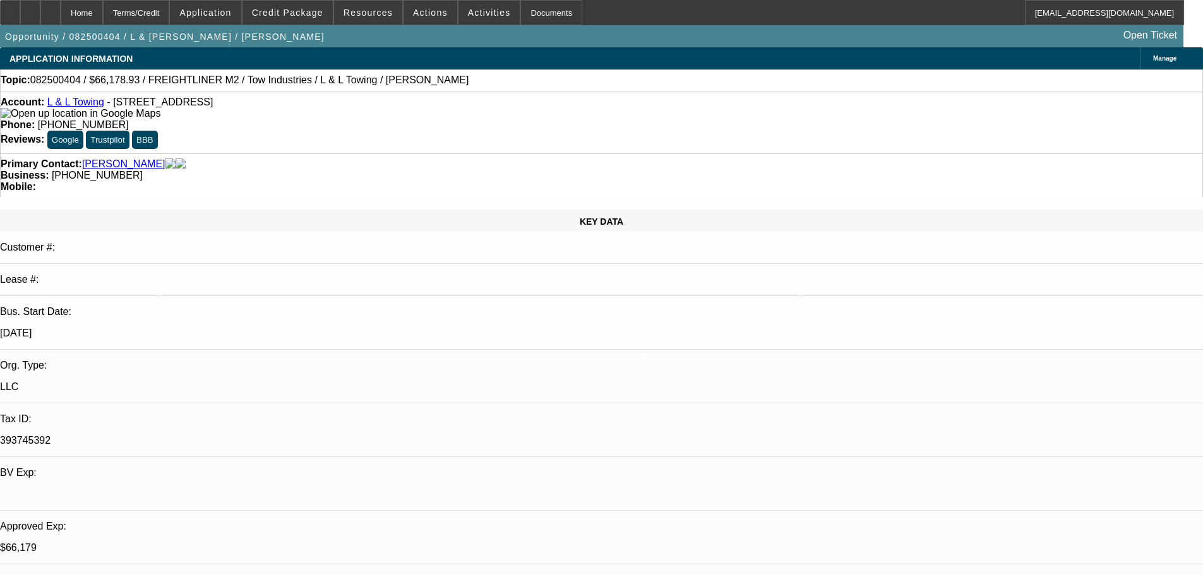
select select "0"
select select "2"
select select "0"
select select "6"
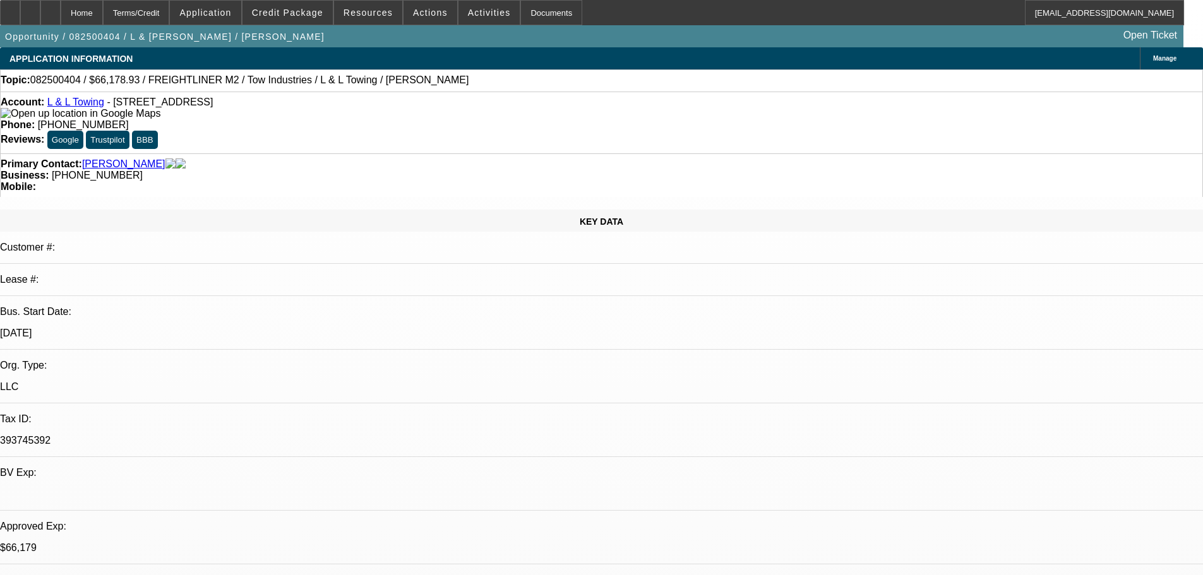
select select "0"
select select "2"
select select "0.1"
select select "4"
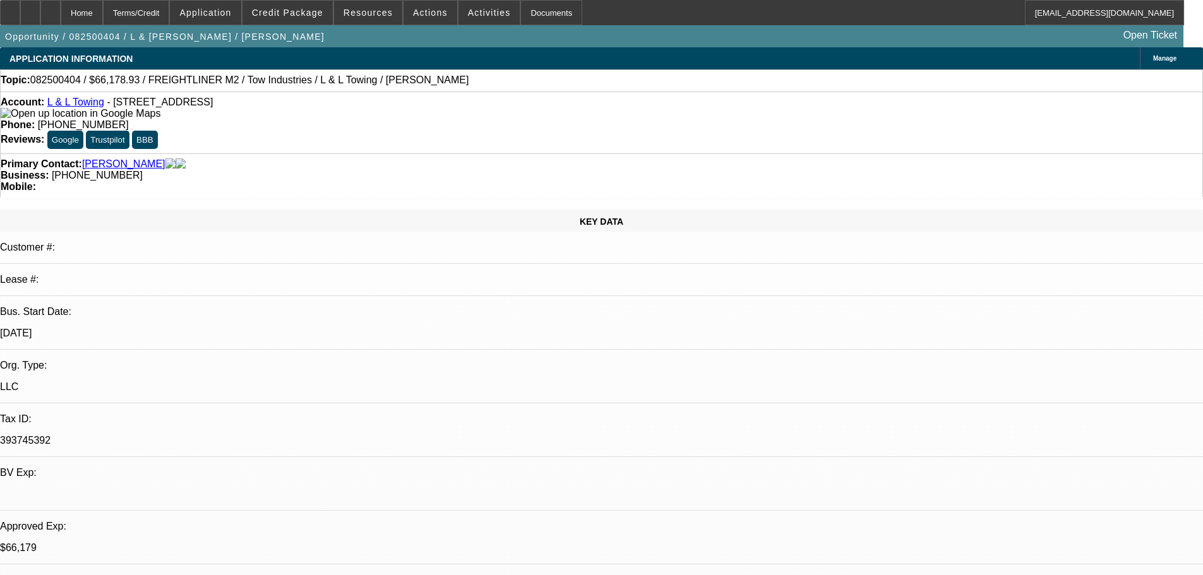
select select "0"
select select "2"
select select "0.1"
select select "4"
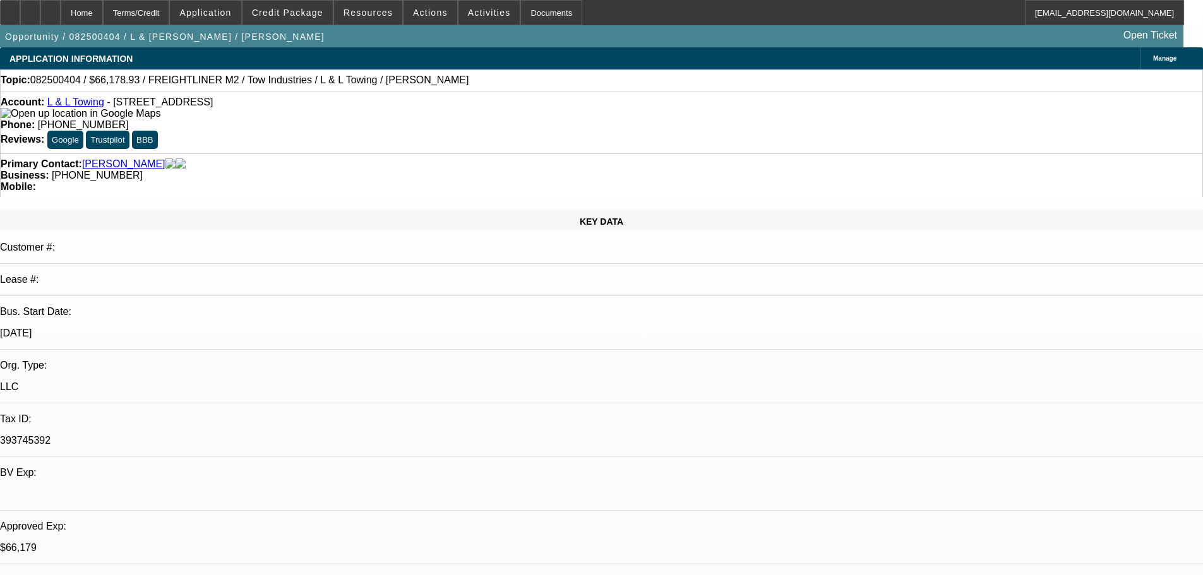
select select "0"
select select "2"
select select "0.1"
select select "4"
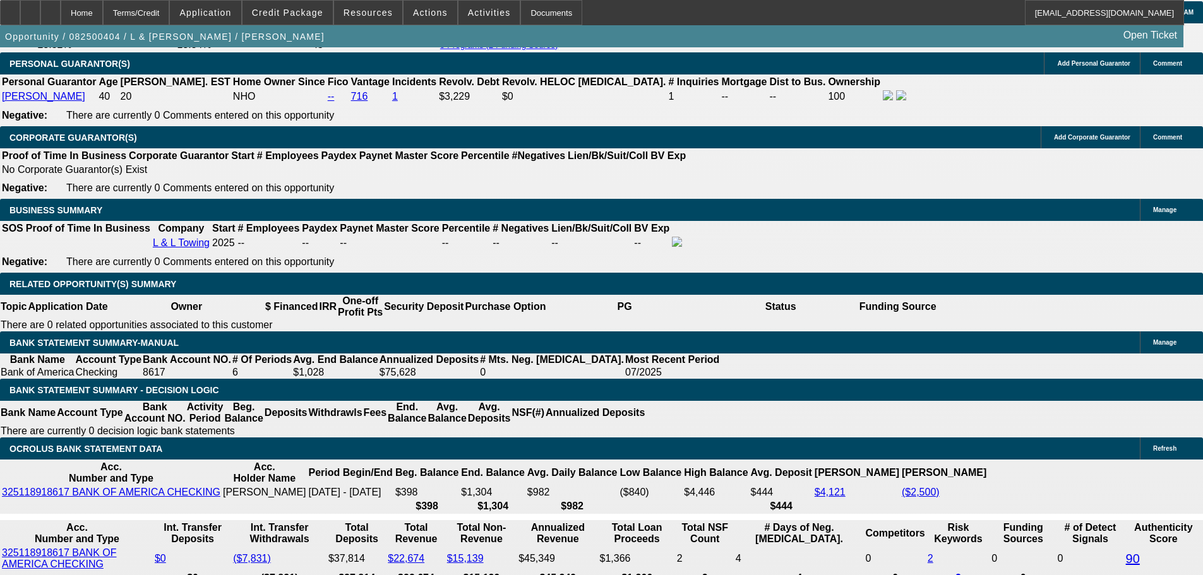
scroll to position [1768, 0]
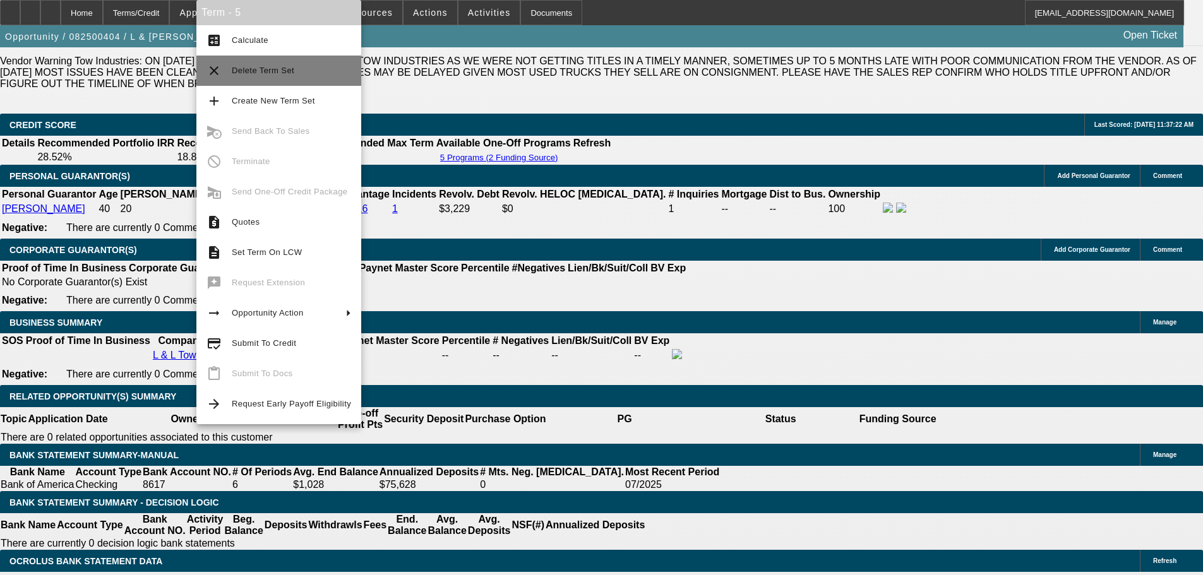
click at [285, 68] on span "Delete Term Set" at bounding box center [263, 70] width 63 height 9
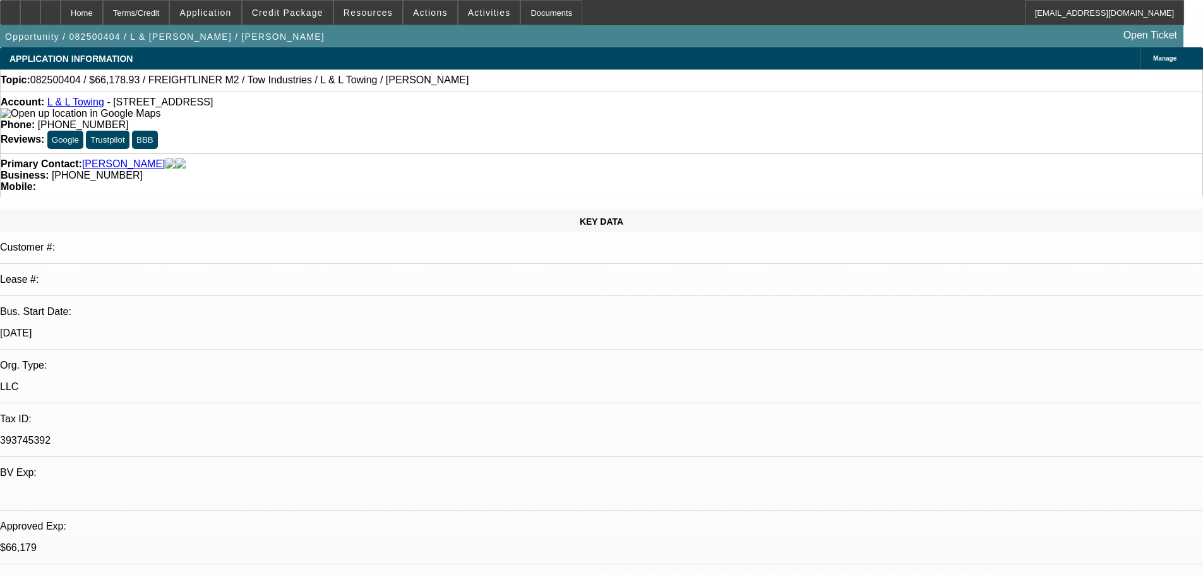
select select "0"
select select "2"
select select "0.1"
select select "4"
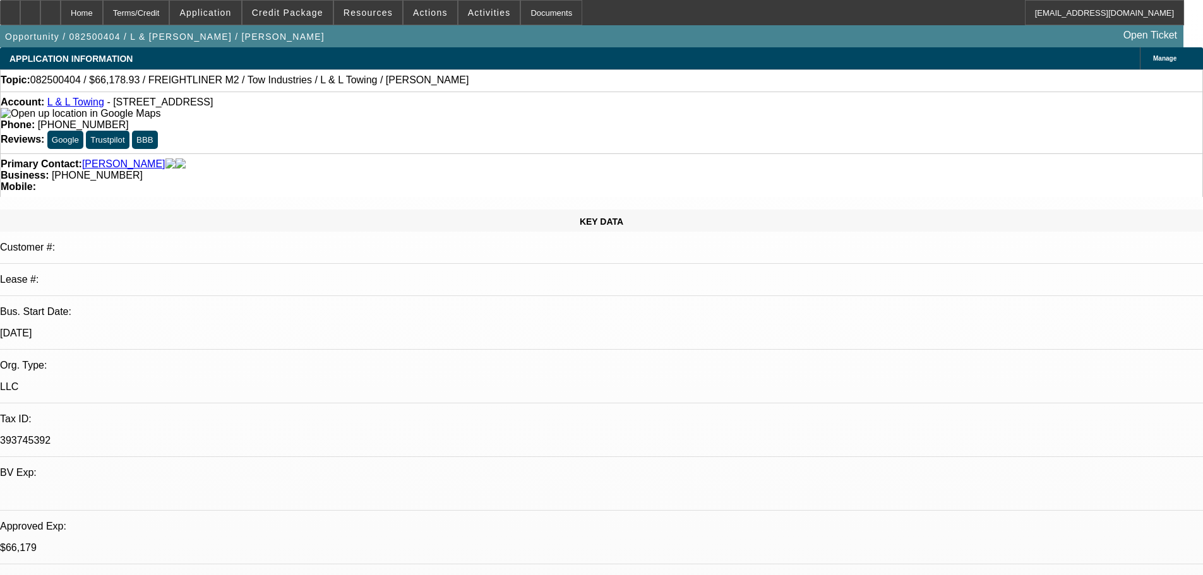
select select "0"
select select "2"
select select "0.1"
select select "4"
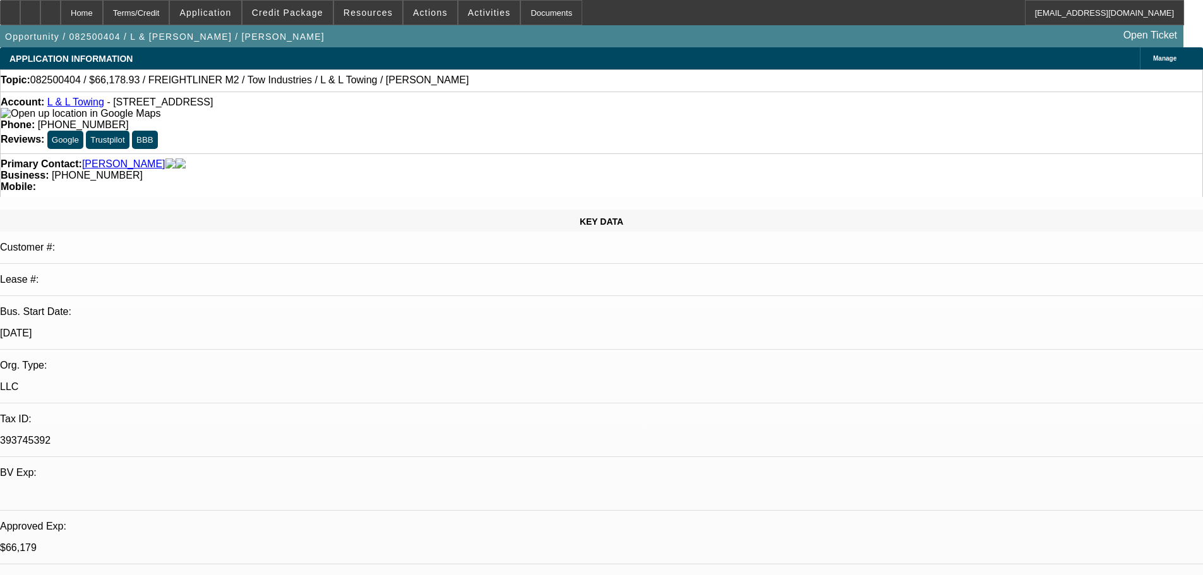
select select "0"
select select "2"
select select "0.1"
select select "4"
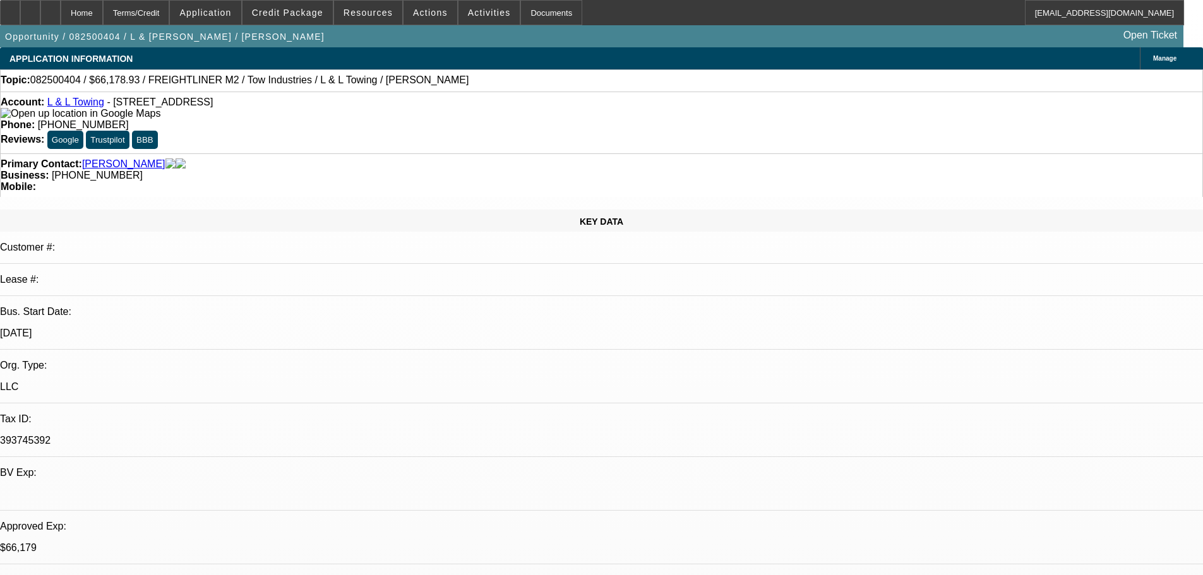
select select "0.15"
select select "2"
select select "0.1"
select select "4"
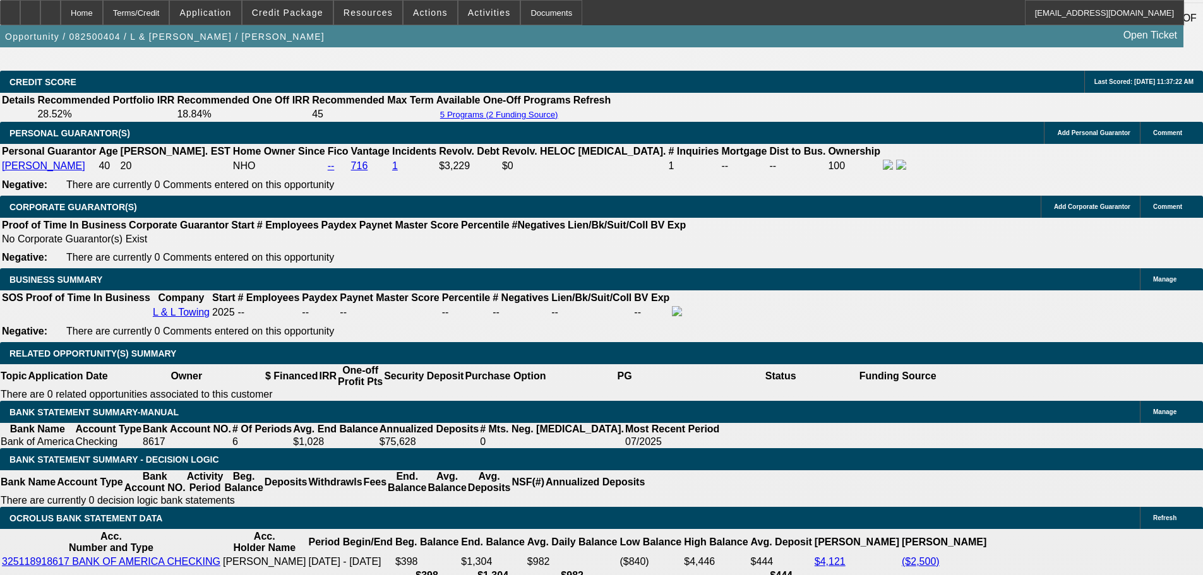
scroll to position [1768, 0]
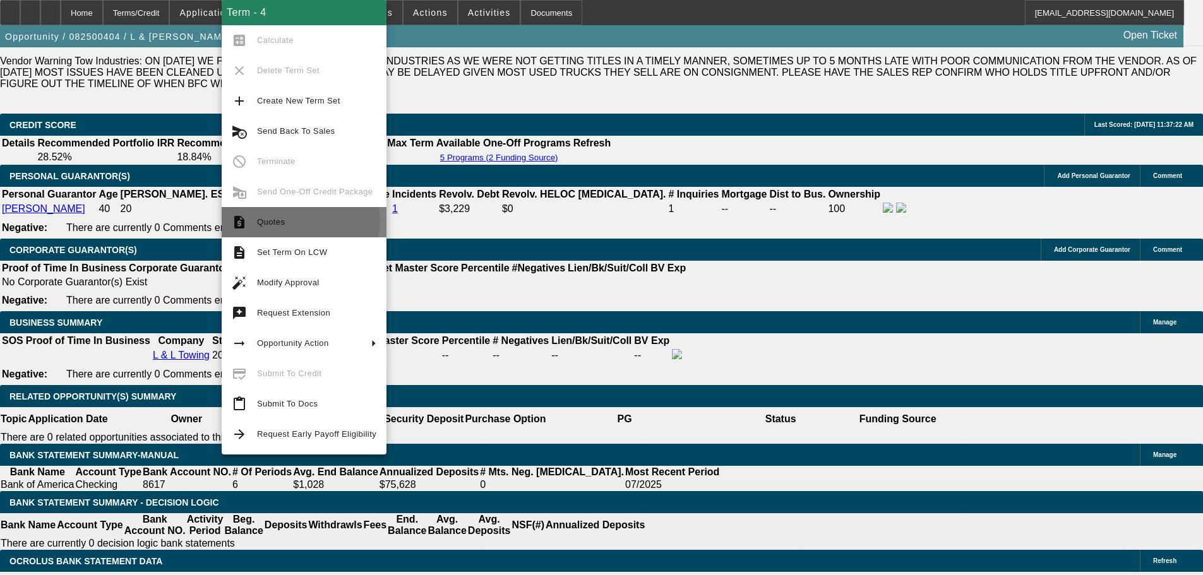
click at [294, 220] on span "Quotes" at bounding box center [316, 222] width 119 height 15
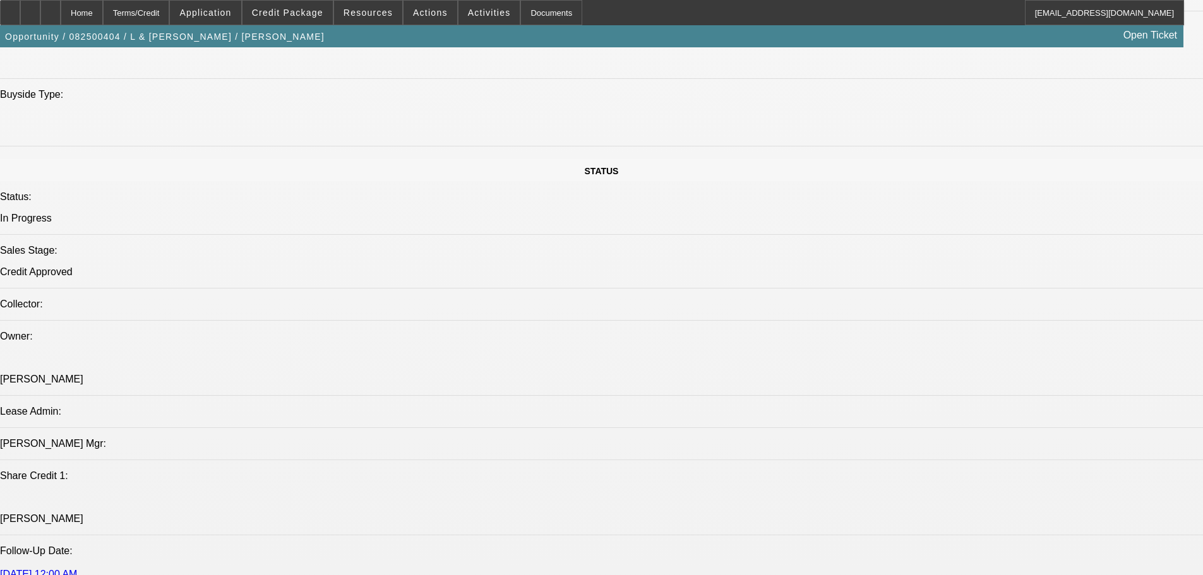
scroll to position [1263, 0]
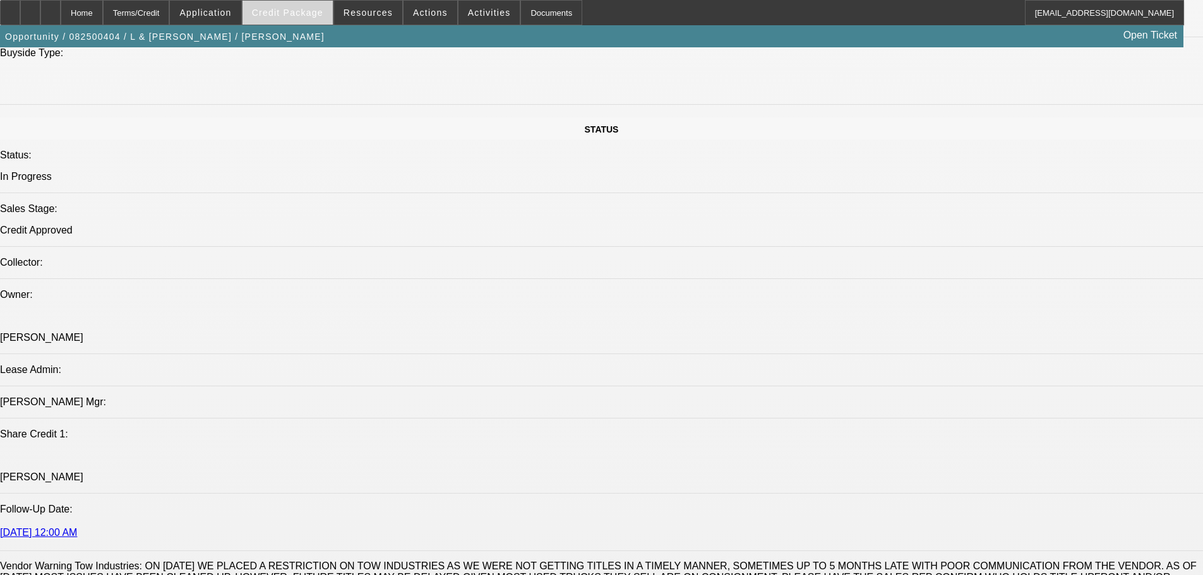
click at [300, 16] on span "Credit Package" at bounding box center [287, 13] width 71 height 10
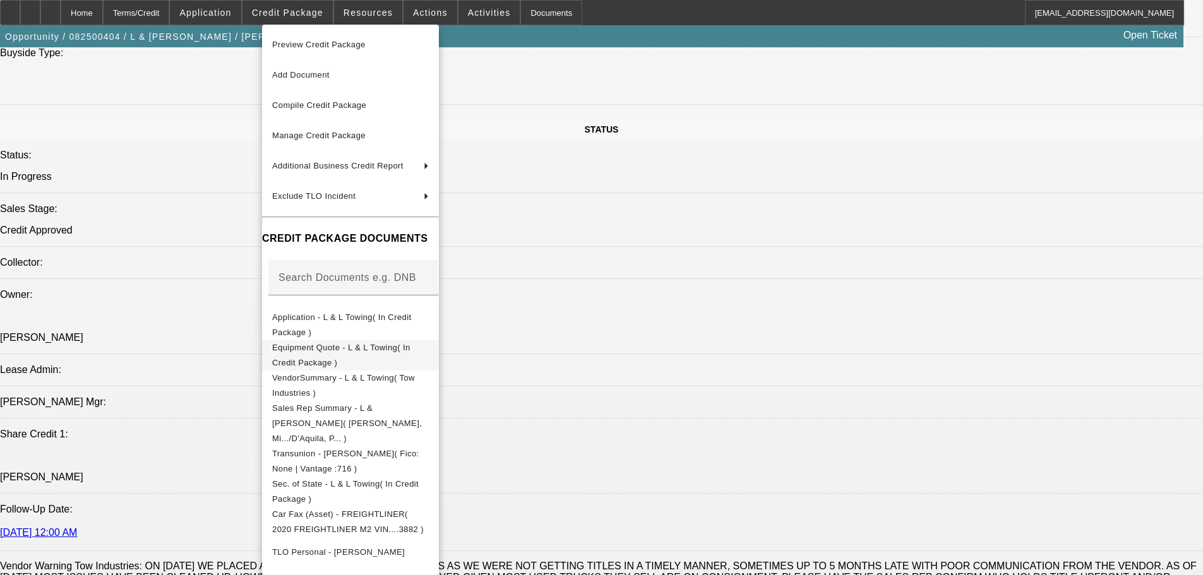
click at [408, 347] on span "Equipment Quote - L & L Towing( In Credit Package )" at bounding box center [341, 355] width 138 height 25
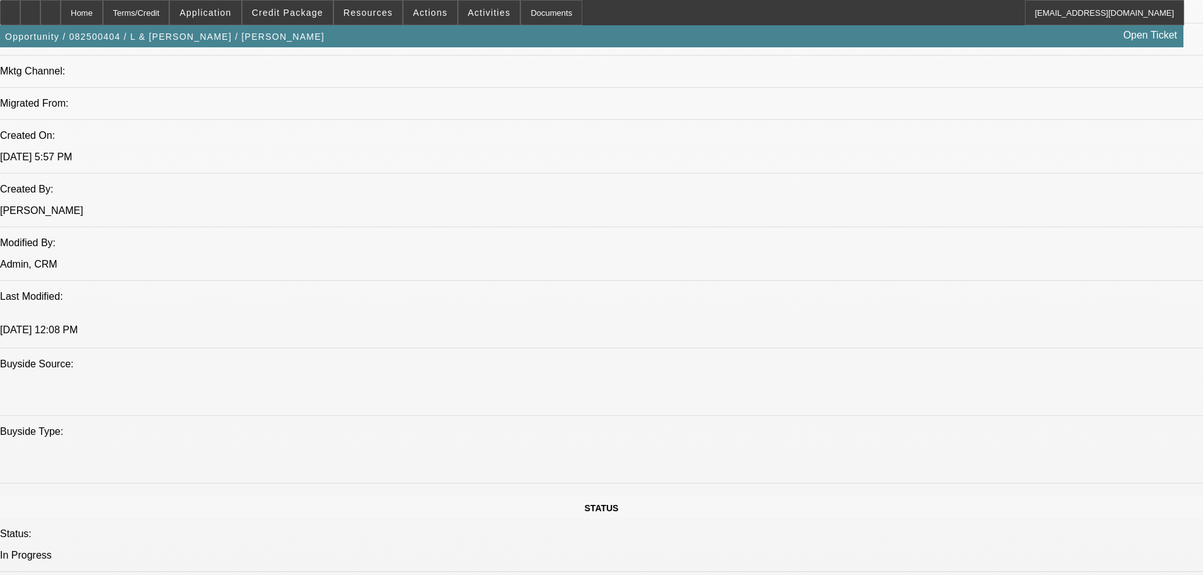
scroll to position [1010, 0]
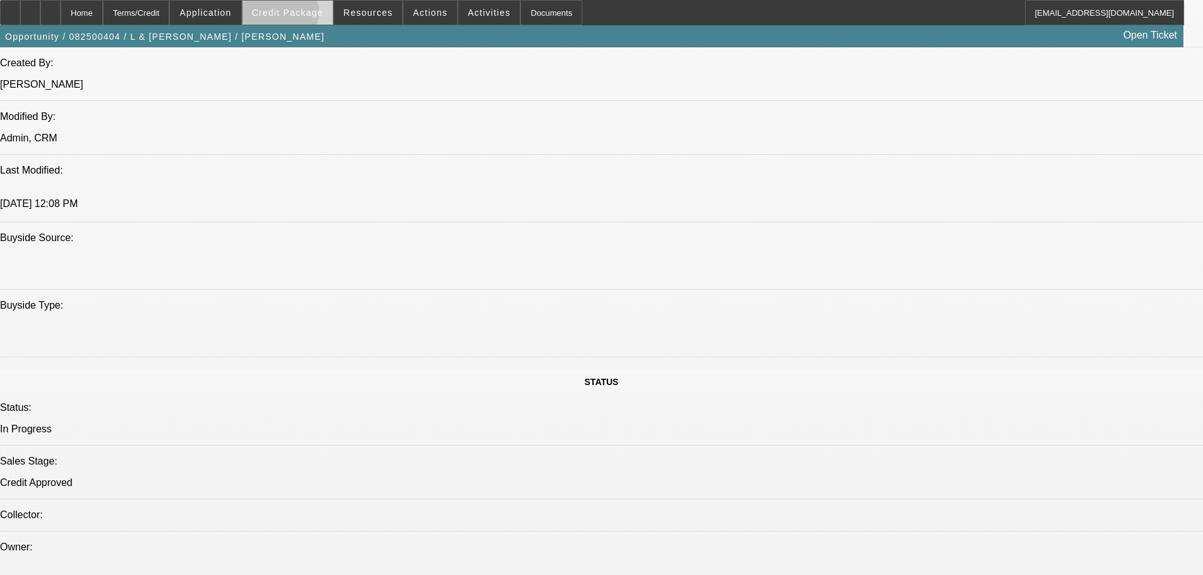
click at [295, 15] on span "Credit Package" at bounding box center [287, 13] width 71 height 10
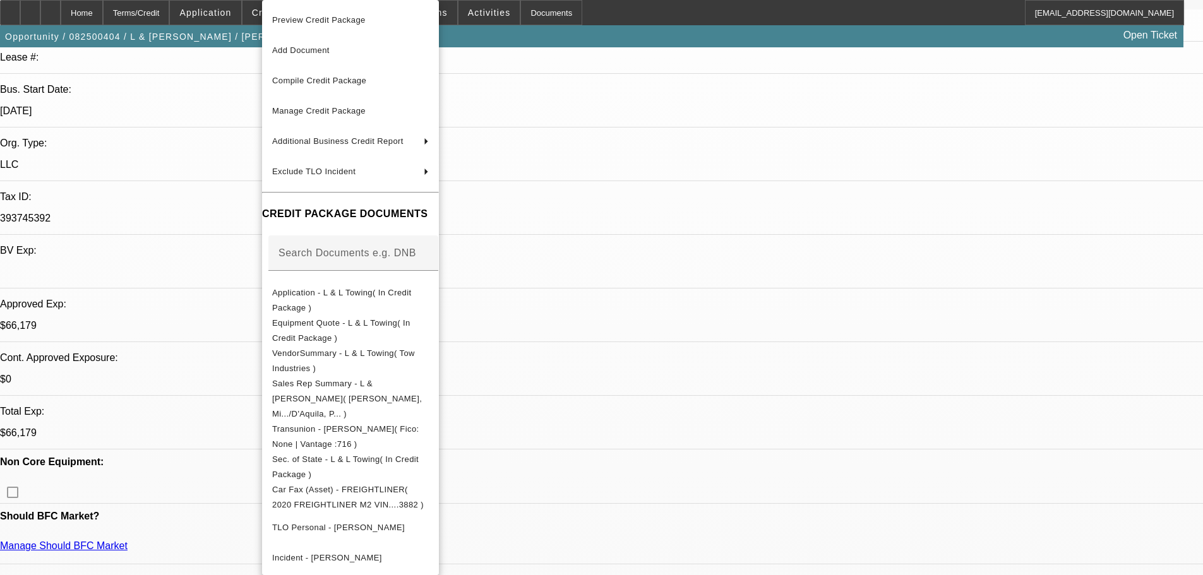
scroll to position [253, 0]
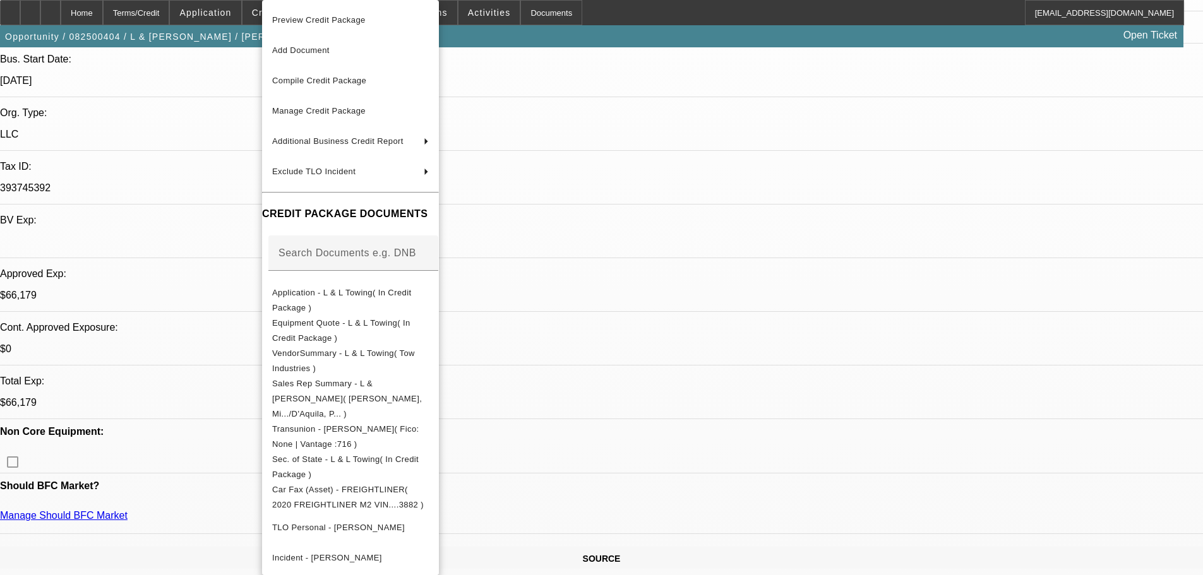
click at [218, 309] on div at bounding box center [601, 287] width 1203 height 575
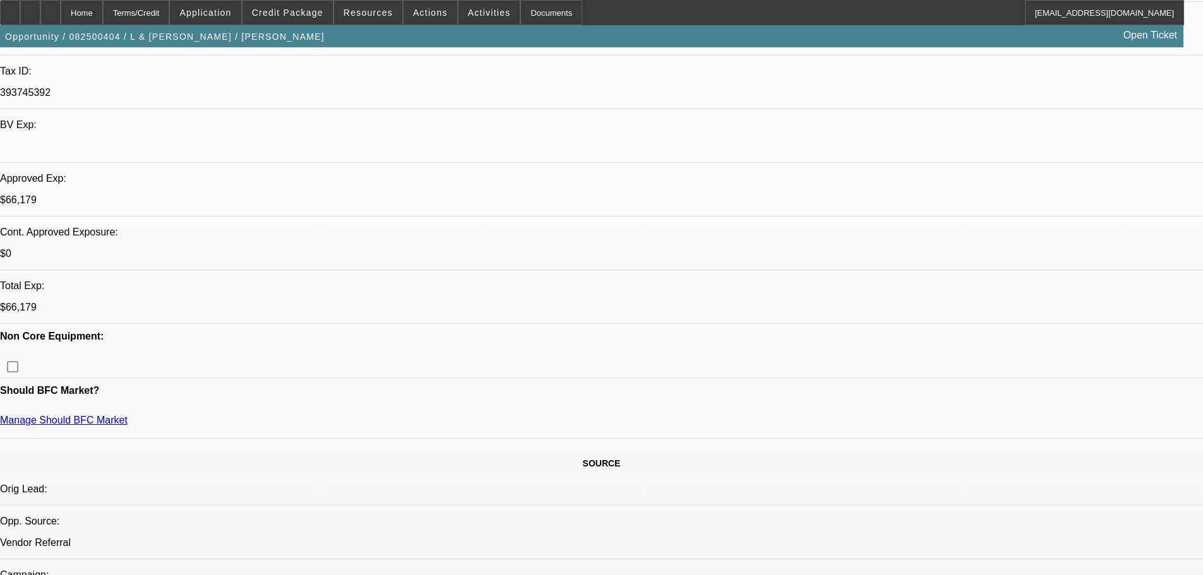
scroll to position [379, 0]
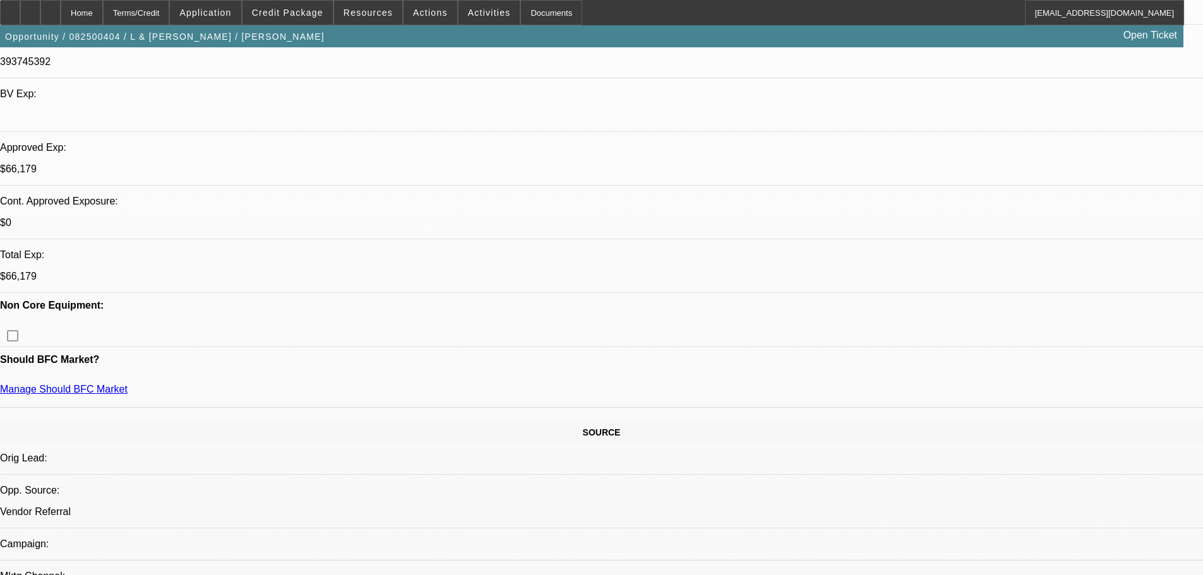
drag, startPoint x: 677, startPoint y: 243, endPoint x: 23, endPoint y: 247, distance: 654.8
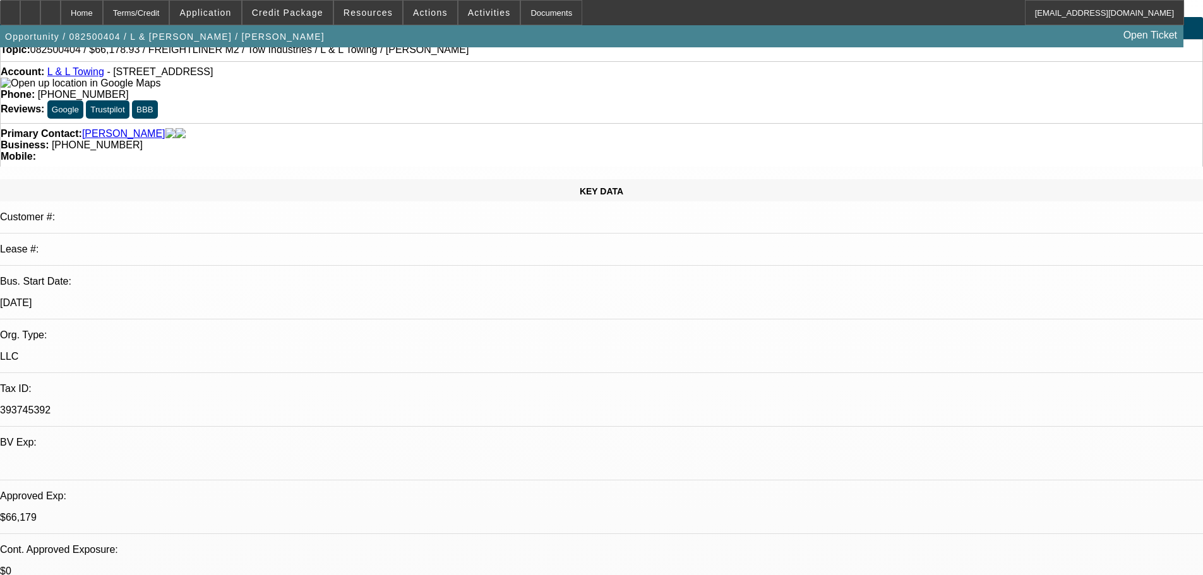
scroll to position [0, 0]
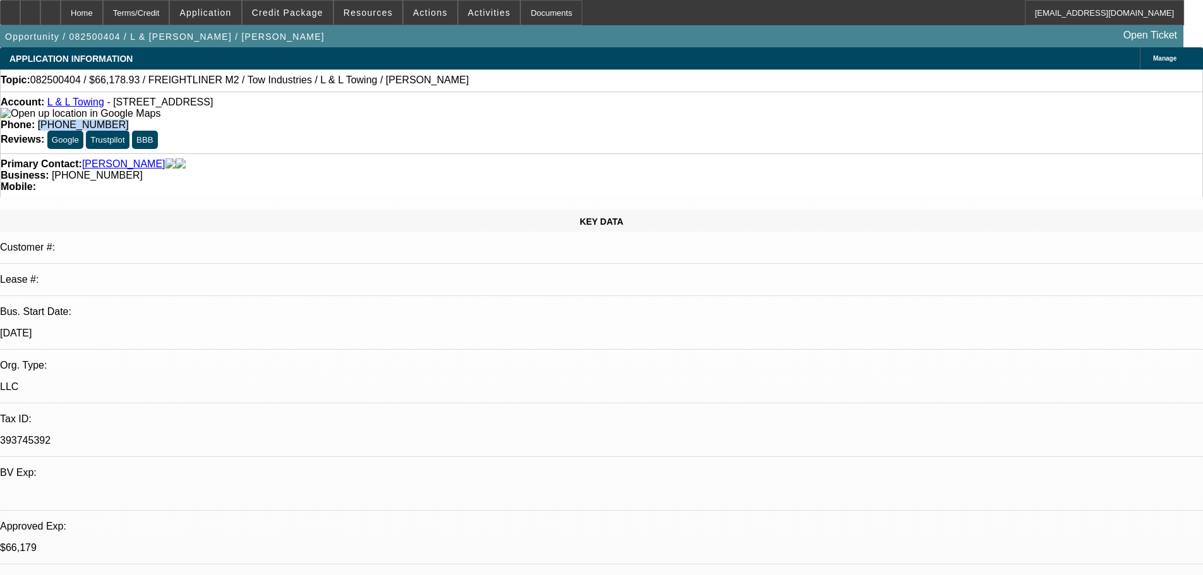
drag, startPoint x: 499, startPoint y: 104, endPoint x: 441, endPoint y: 100, distance: 58.9
click at [441, 119] on div "Phone: (323) 807-5648" at bounding box center [602, 124] width 1202 height 11
copy span "(323) 807-5648"
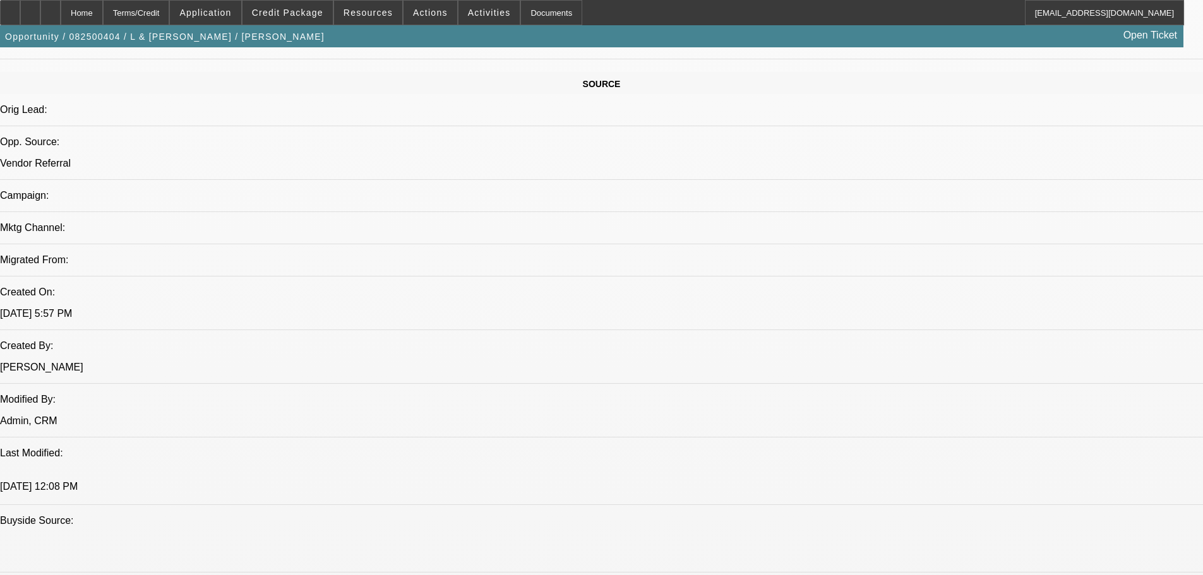
scroll to position [758, 0]
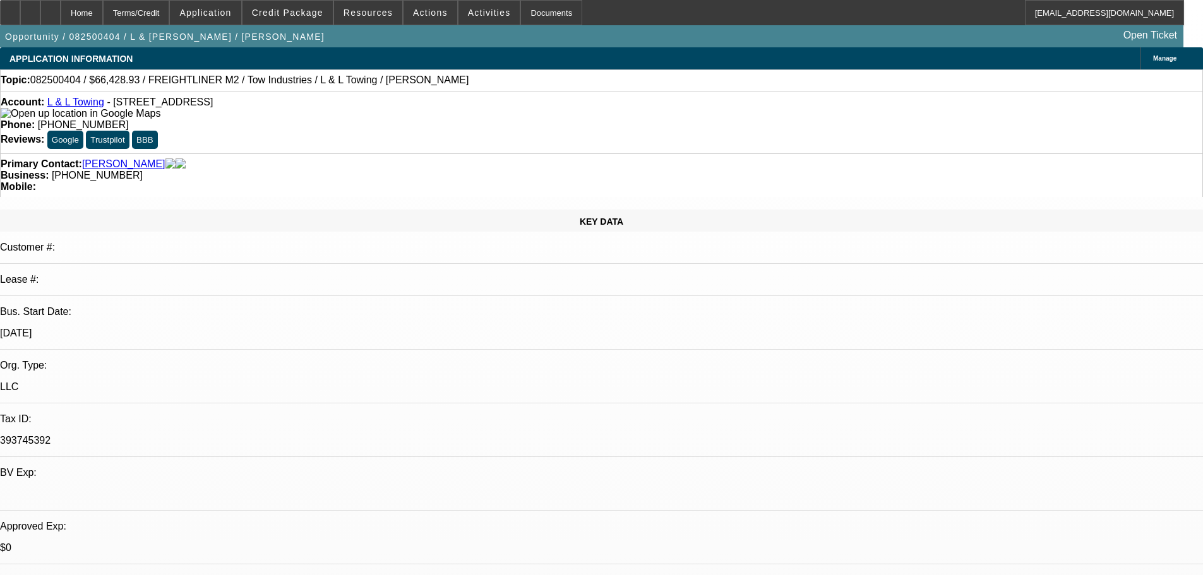
select select "0"
select select "2"
select select "0.1"
select select "4"
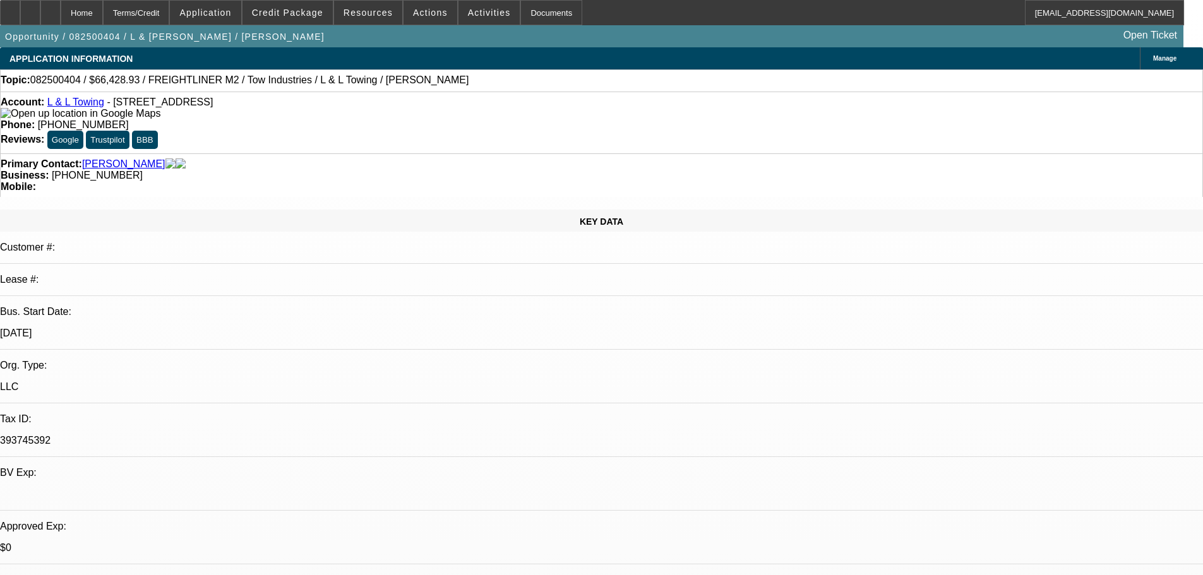
select select "0"
select select "2"
select select "0.1"
select select "4"
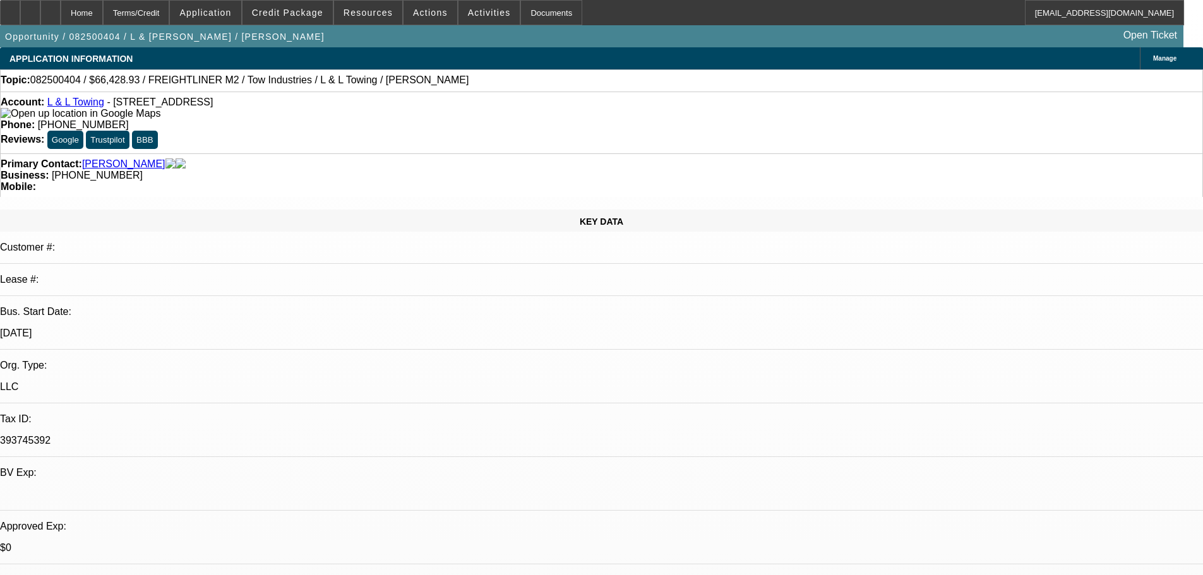
select select "0.15"
select select "2"
select select "0.1"
select select "4"
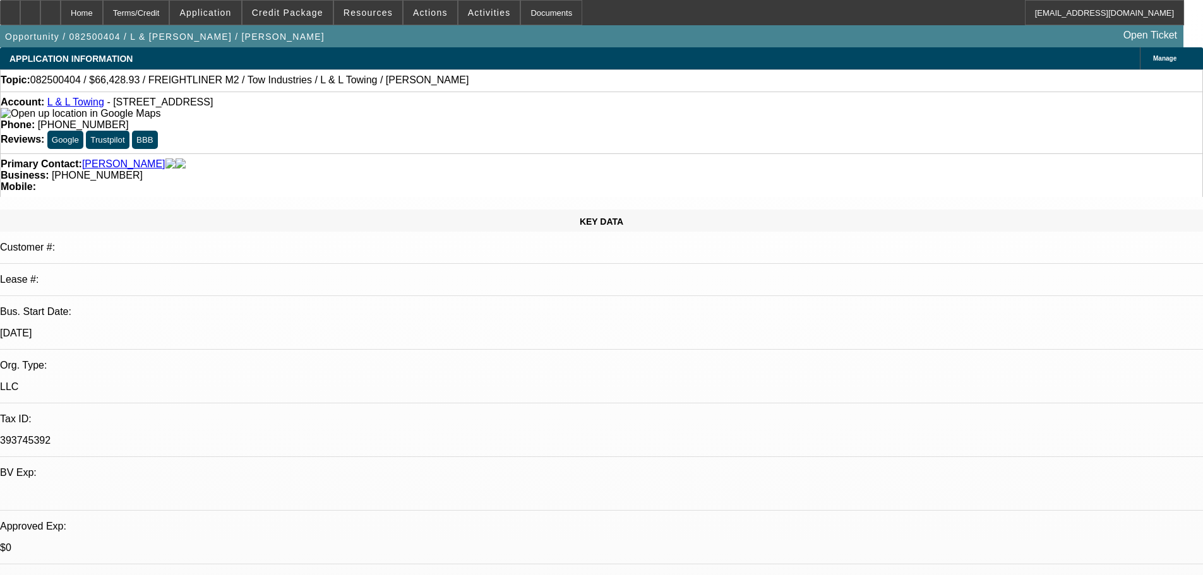
scroll to position [253, 0]
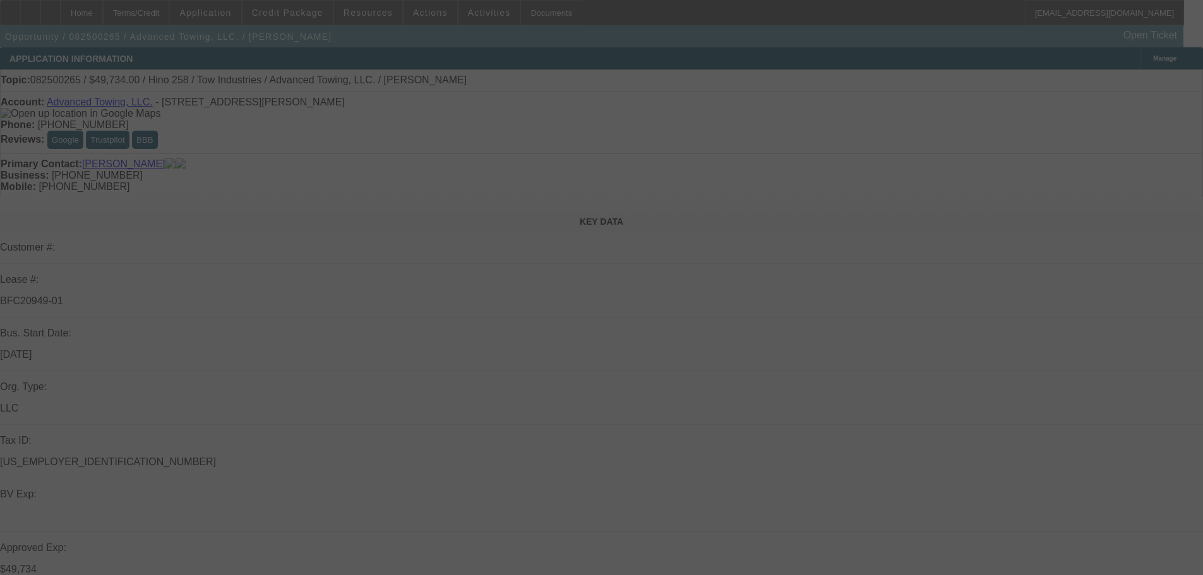
click at [1144, 83] on div at bounding box center [601, 287] width 1203 height 575
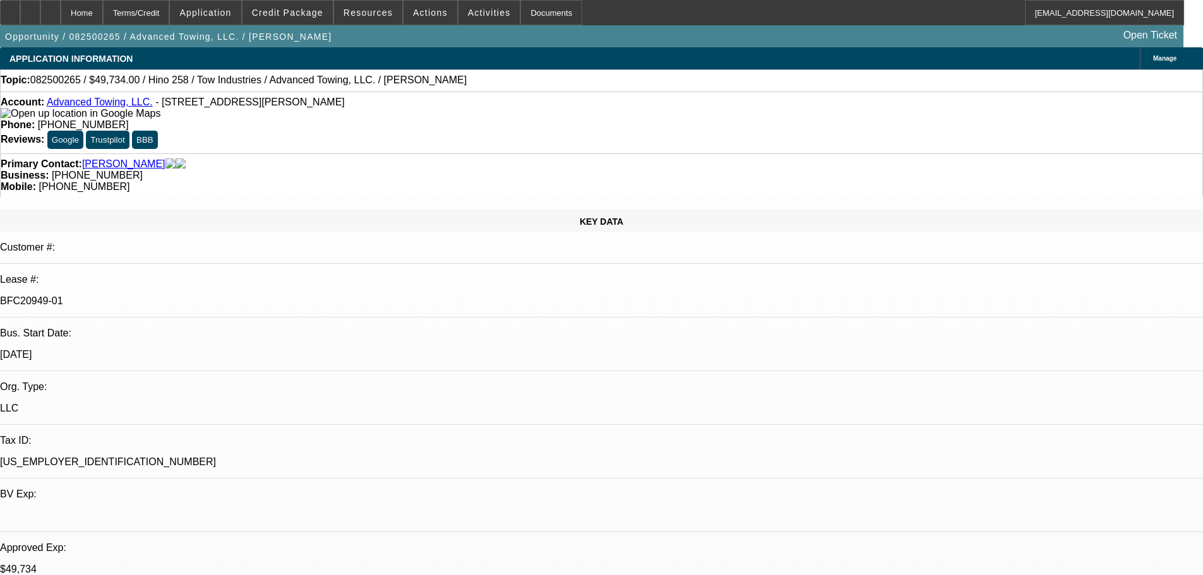
select select "0.1"
select select "2"
select select "0.1"
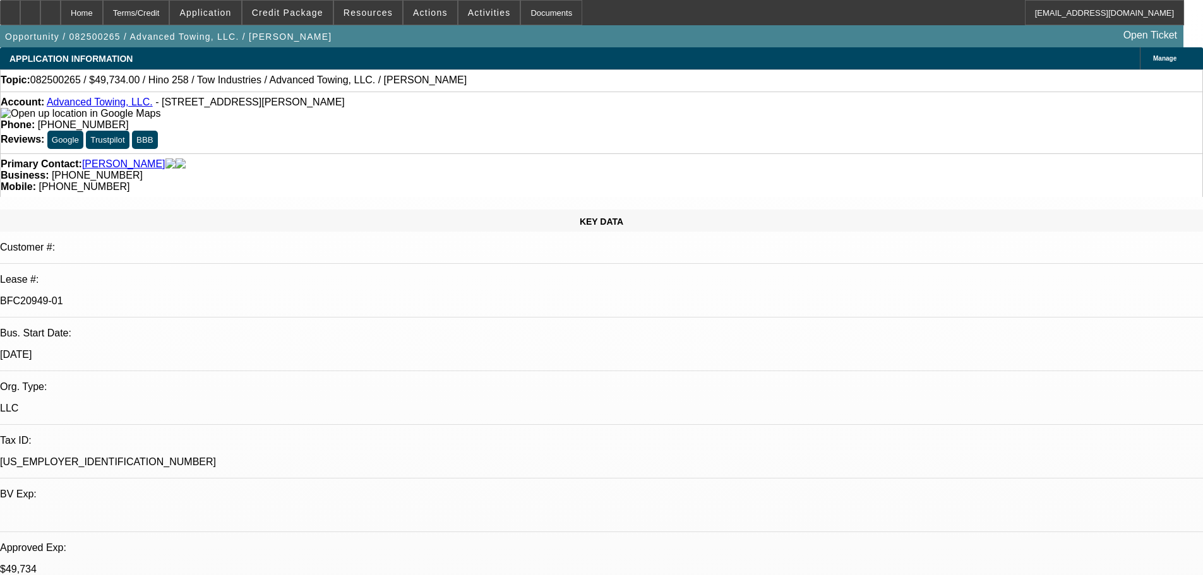
select select "4"
select select "0.1"
select select "2"
select select "0.1"
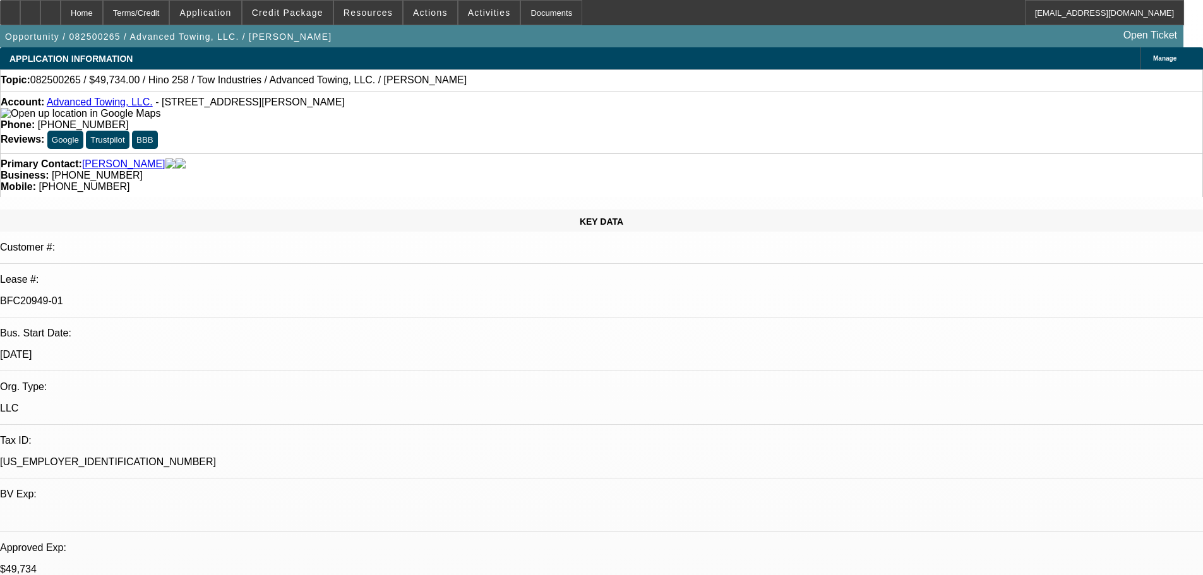
select select "4"
select select "0.1"
select select "2"
select select "0.1"
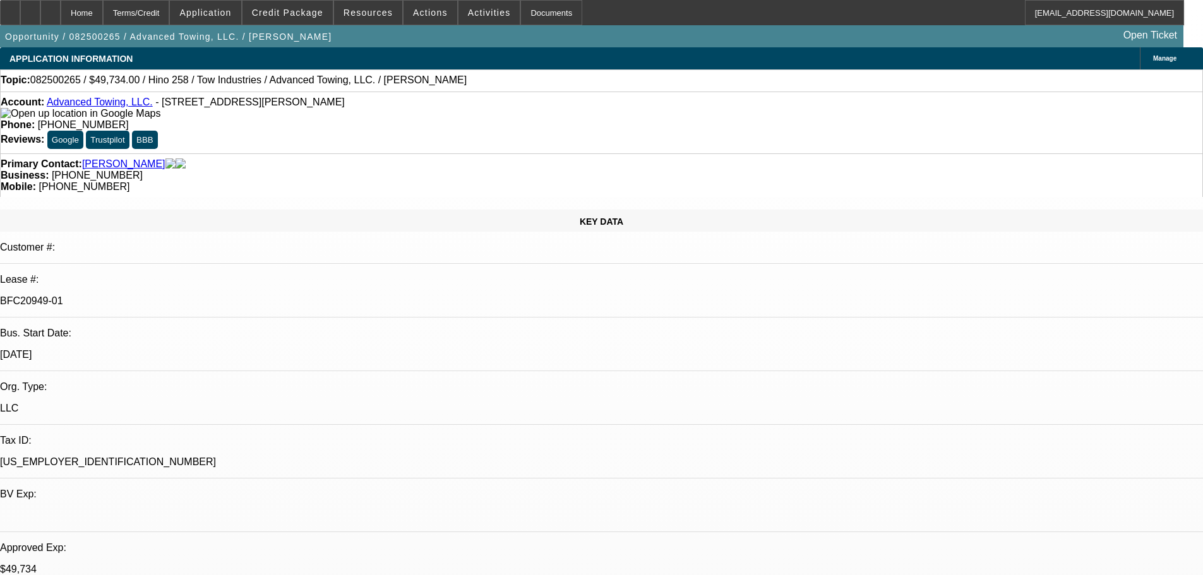
select select "4"
select select "2"
select select "0.1"
select select "4"
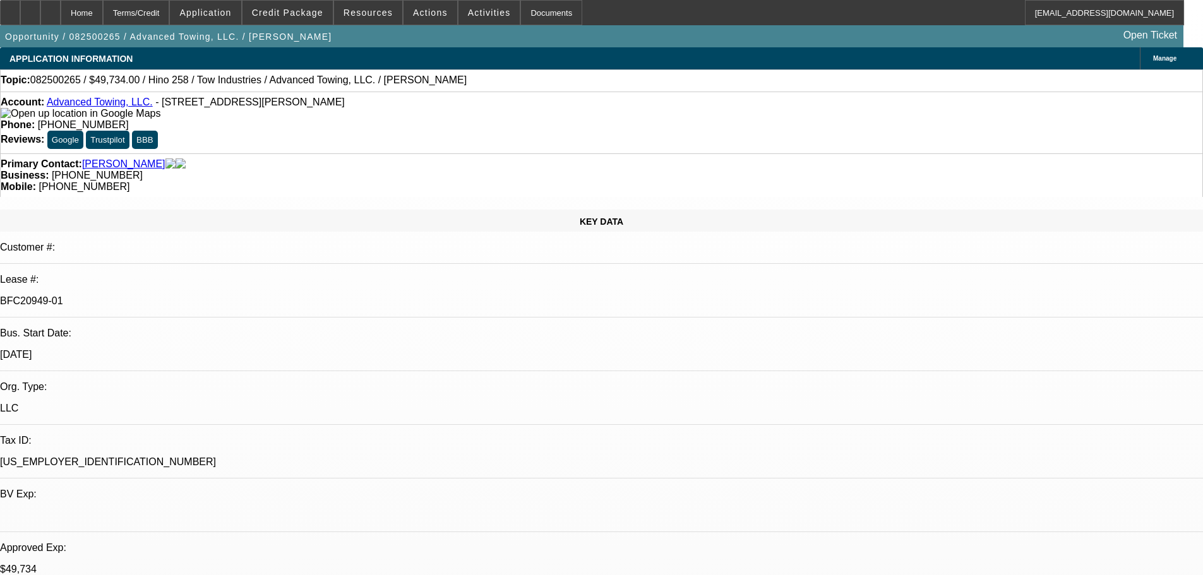
drag, startPoint x: 962, startPoint y: 321, endPoint x: 999, endPoint y: 323, distance: 37.9
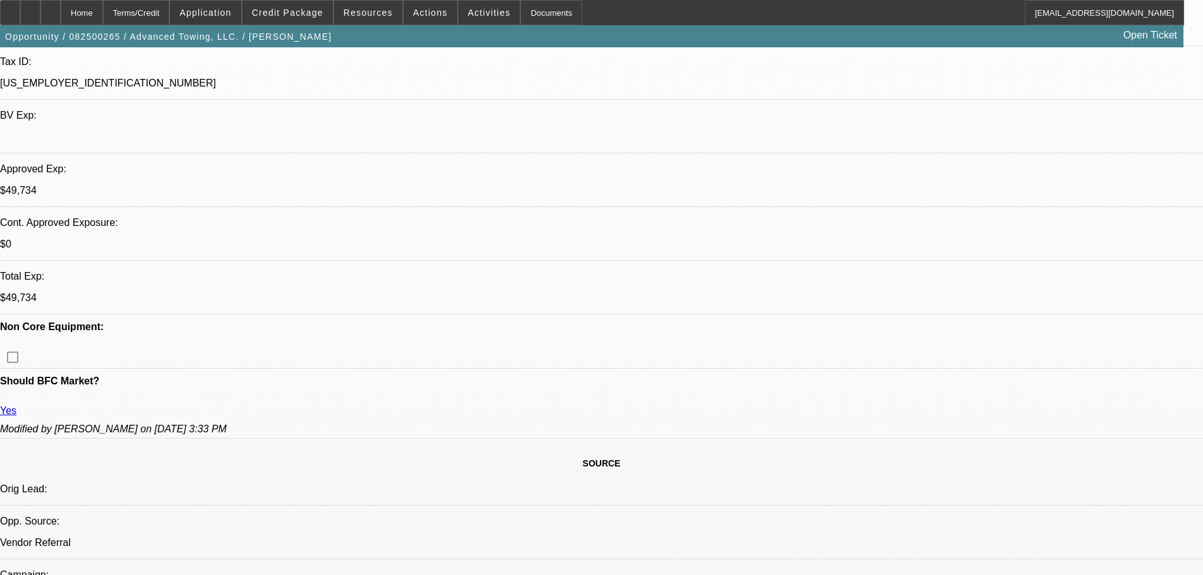
scroll to position [253, 0]
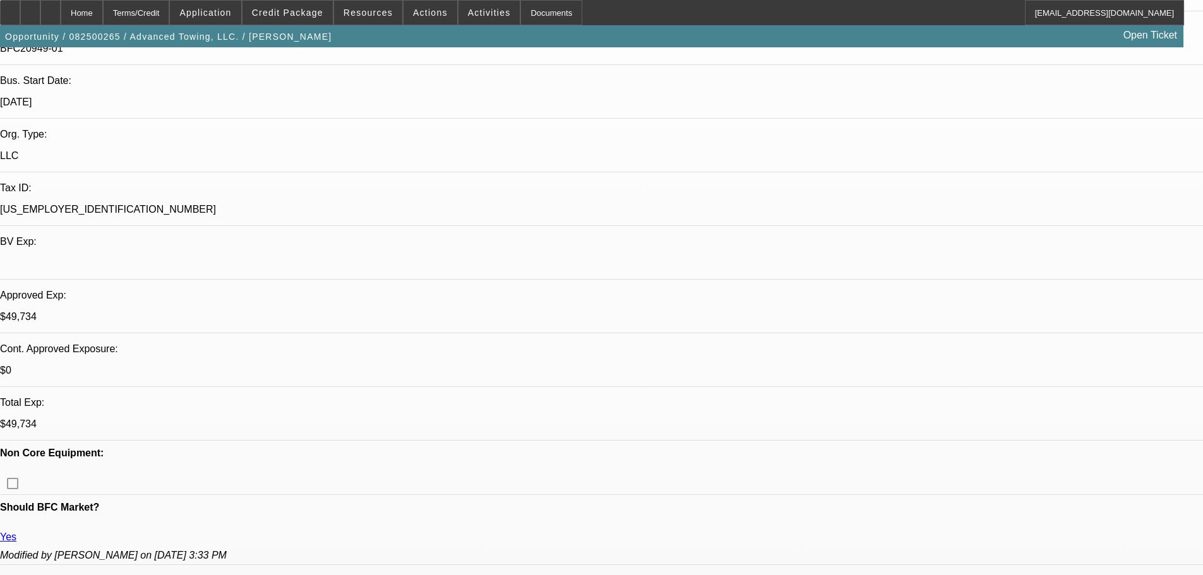
drag, startPoint x: 1068, startPoint y: 319, endPoint x: 1087, endPoint y: 320, distance: 19.0
drag, startPoint x: 1085, startPoint y: 319, endPoint x: 1065, endPoint y: 319, distance: 20.8
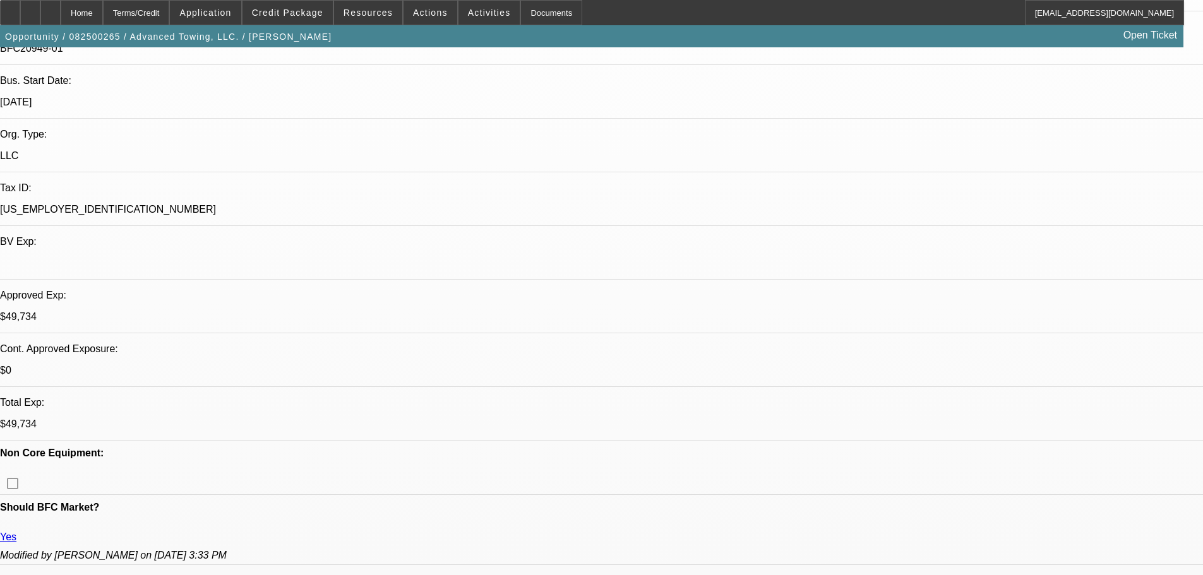
drag, startPoint x: 1065, startPoint y: 321, endPoint x: 1087, endPoint y: 319, distance: 22.8
drag, startPoint x: 1085, startPoint y: 320, endPoint x: 1066, endPoint y: 320, distance: 18.9
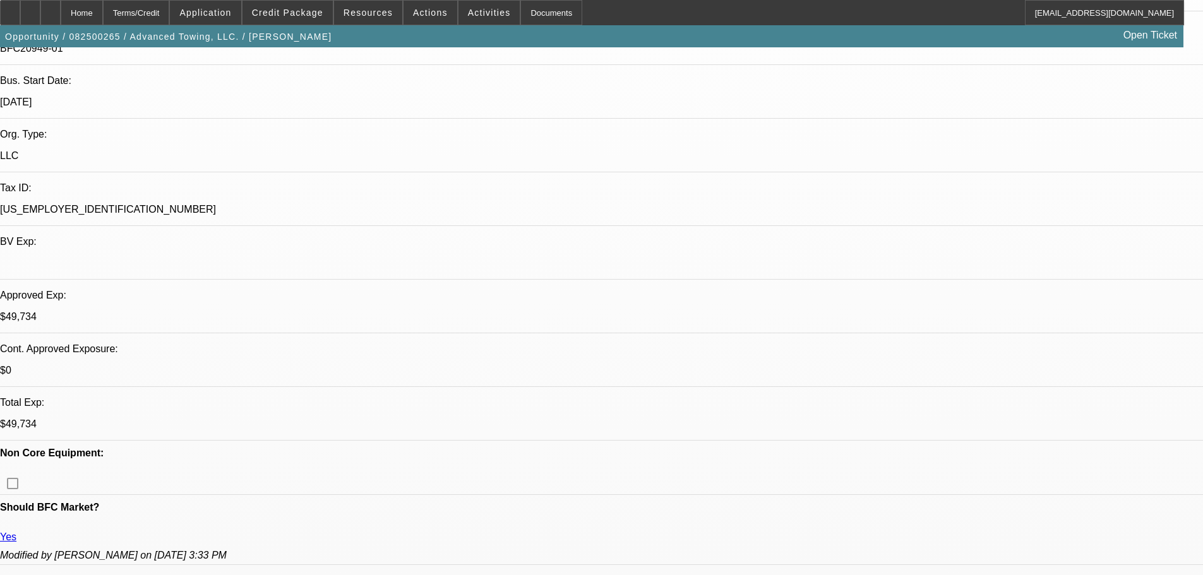
drag, startPoint x: 1066, startPoint y: 319, endPoint x: 1082, endPoint y: 319, distance: 16.4
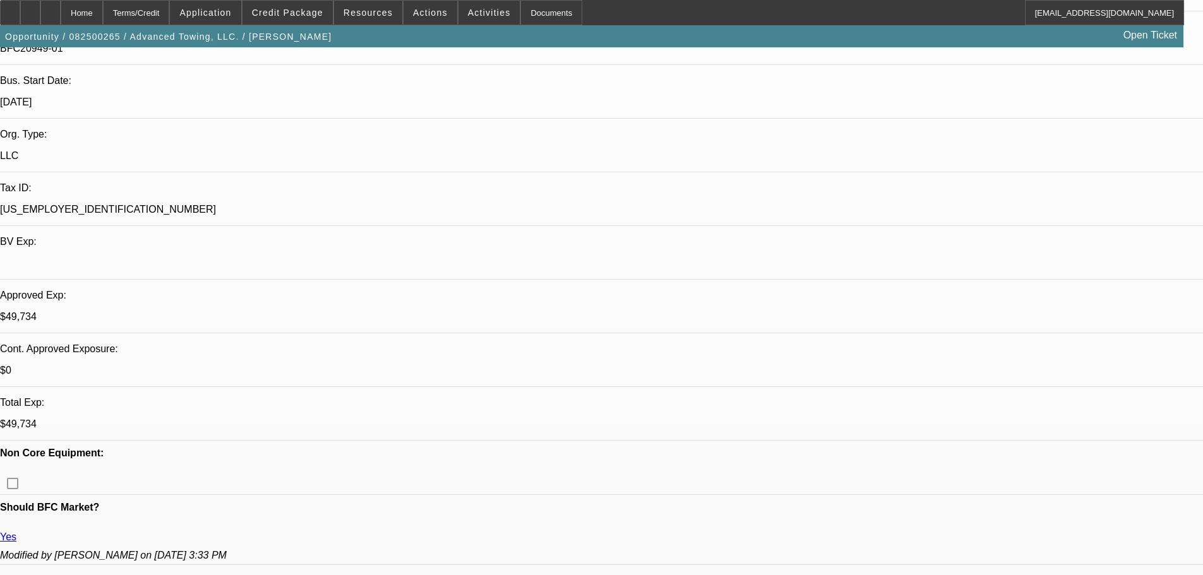
drag, startPoint x: 1085, startPoint y: 320, endPoint x: 1066, endPoint y: 320, distance: 19.6
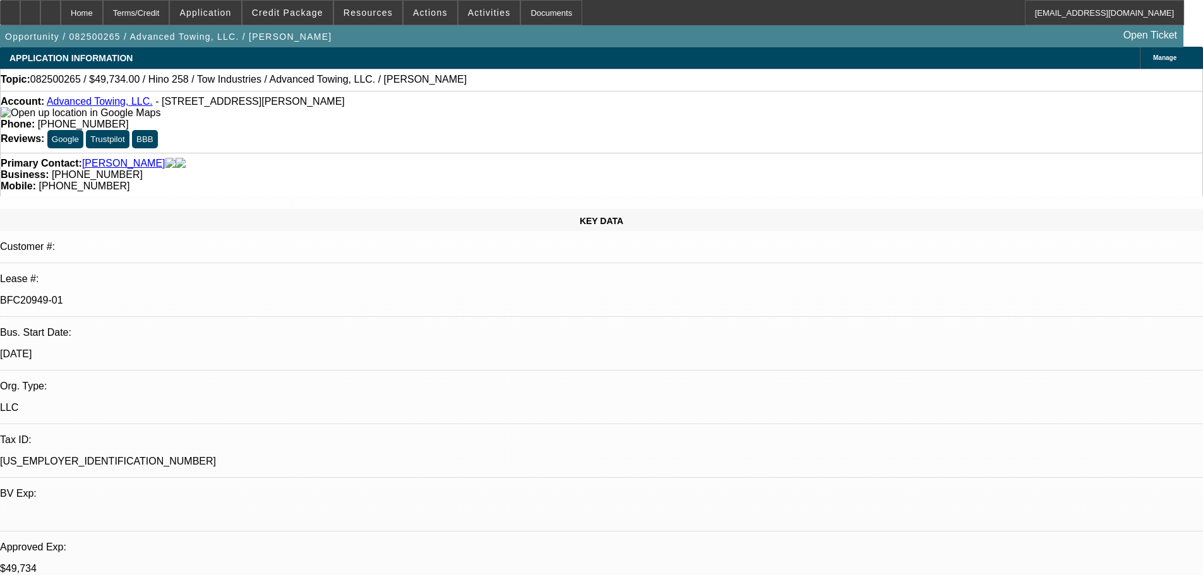
scroll to position [0, 0]
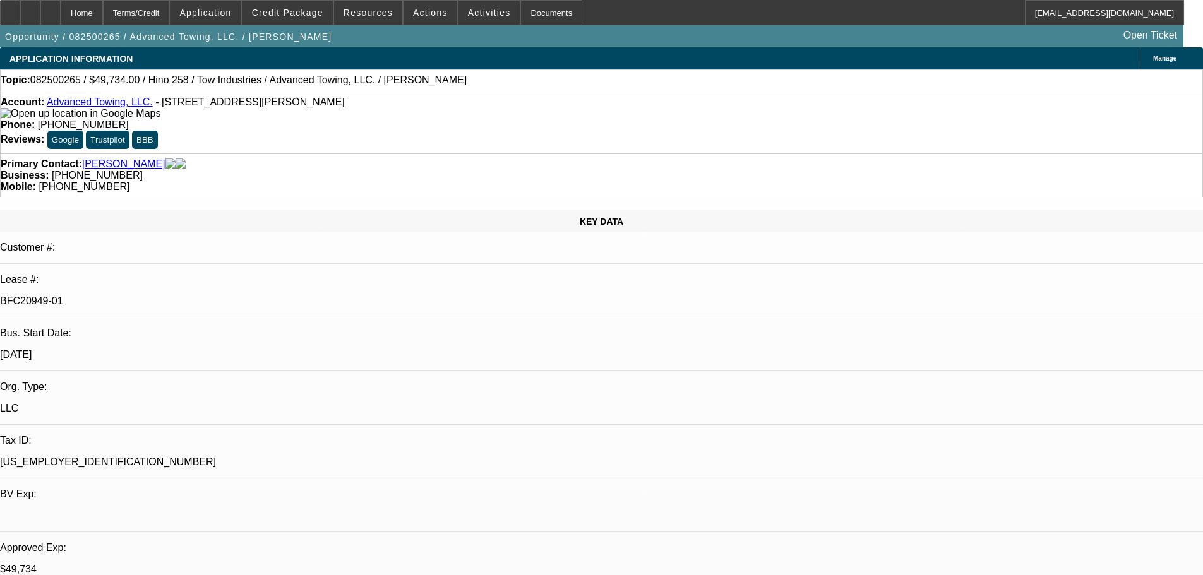
drag, startPoint x: 278, startPoint y: 107, endPoint x: 232, endPoint y: 105, distance: 46.7
click at [232, 105] on span "- 4759 Villa Woods Dr, Jurupa Valley, CA 92509" at bounding box center [249, 102] width 189 height 11
drag, startPoint x: 230, startPoint y: 105, endPoint x: 282, endPoint y: 106, distance: 51.1
click at [282, 106] on span "- 4759 Villa Woods Dr, Jurupa Valley, CA 92509" at bounding box center [249, 102] width 189 height 11
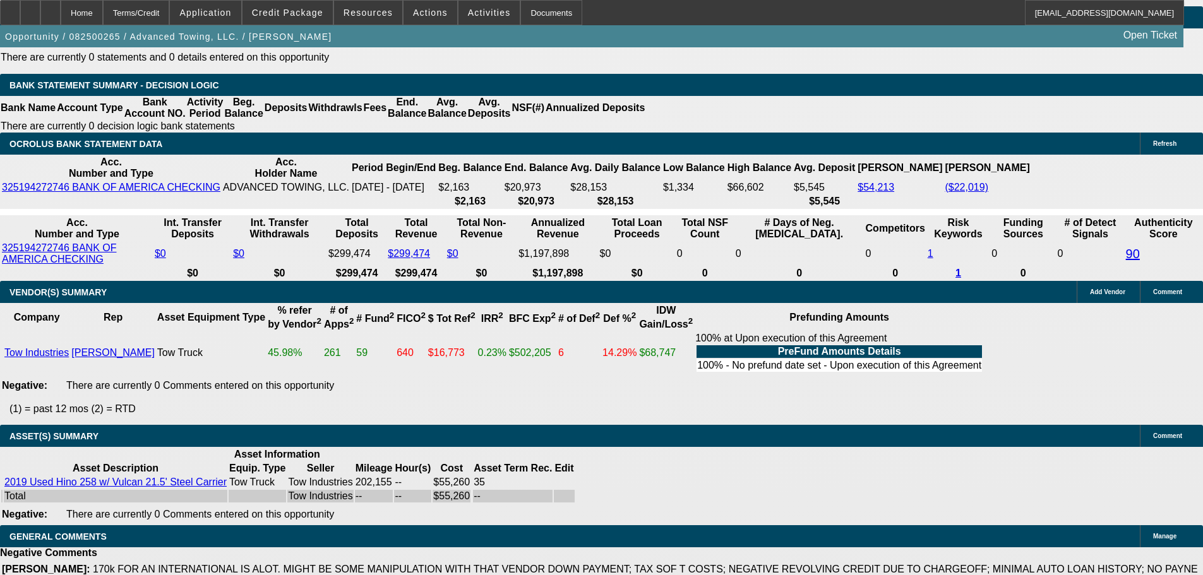
scroll to position [2066, 0]
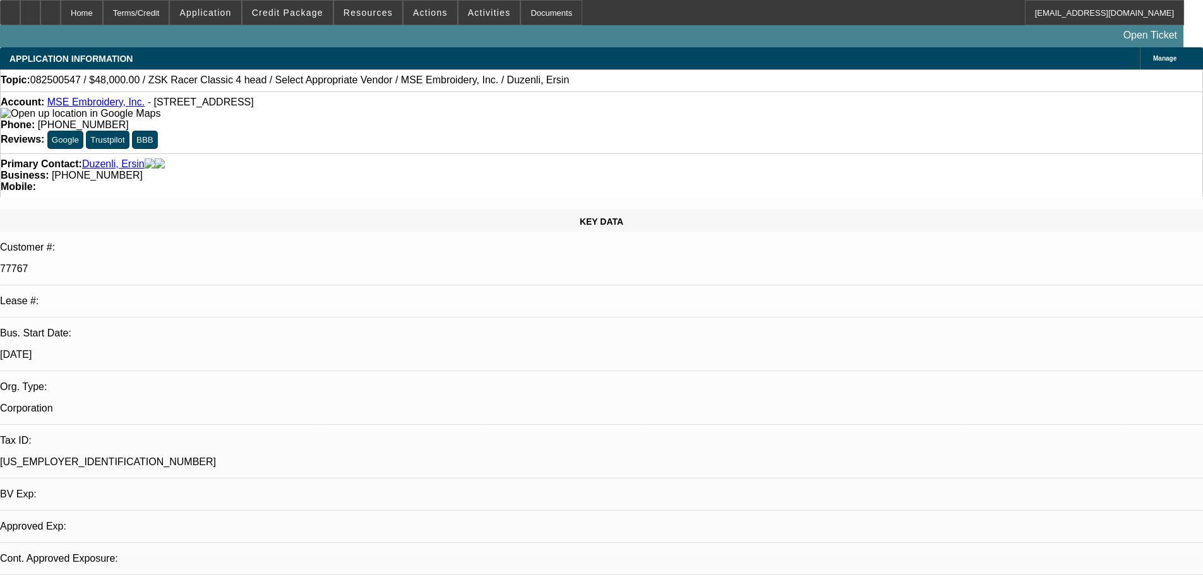
select select "0"
select select "2"
select select "0.1"
select select "4"
